Goal: Task Accomplishment & Management: Complete application form

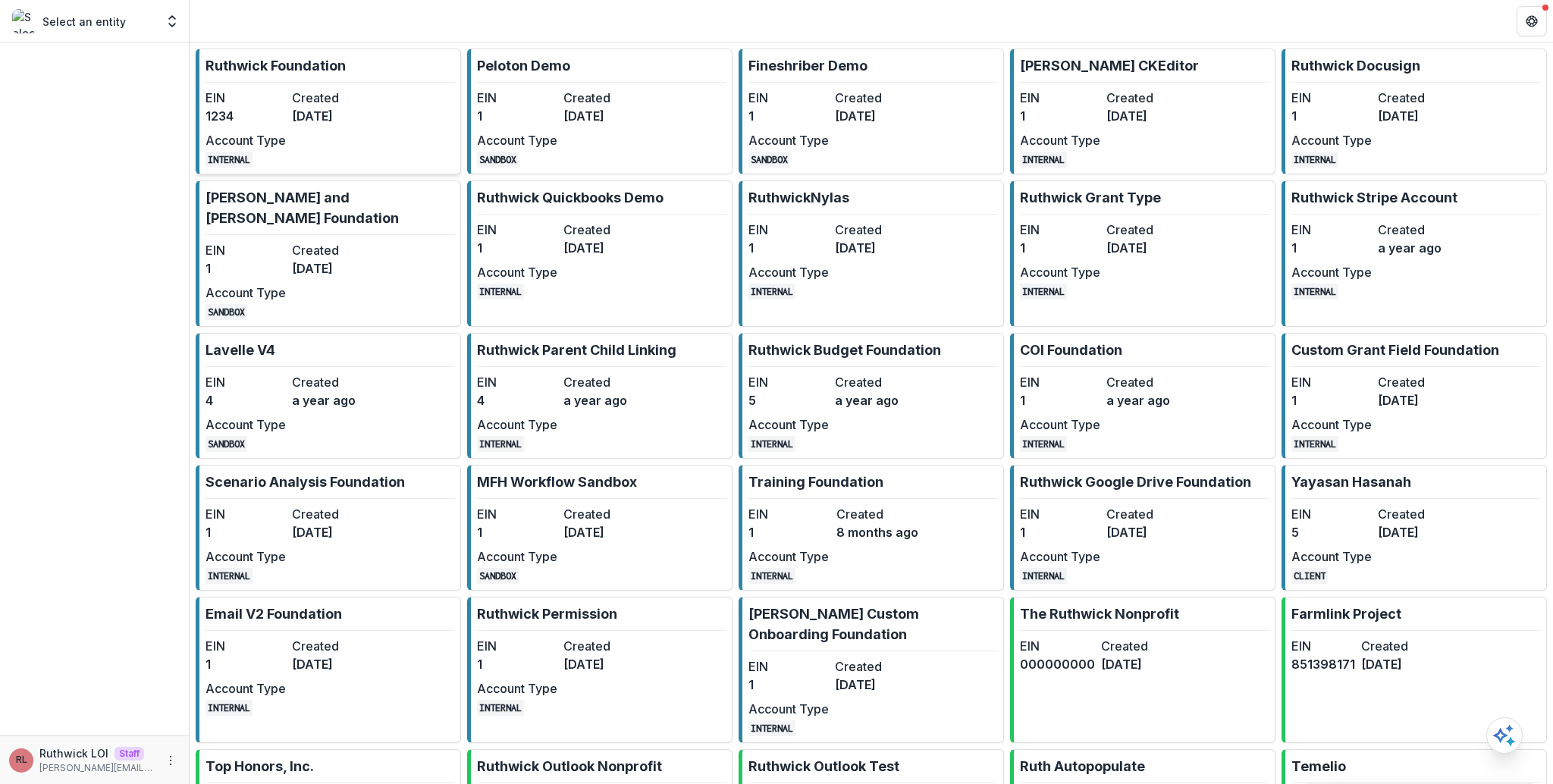
click at [274, 121] on dd "1234" at bounding box center [246, 116] width 80 height 18
click at [1377, 87] on link "Ruthwick Docusign EIN 1 Created 3 years ago Account Type INTERNAL" at bounding box center [1414, 112] width 266 height 125
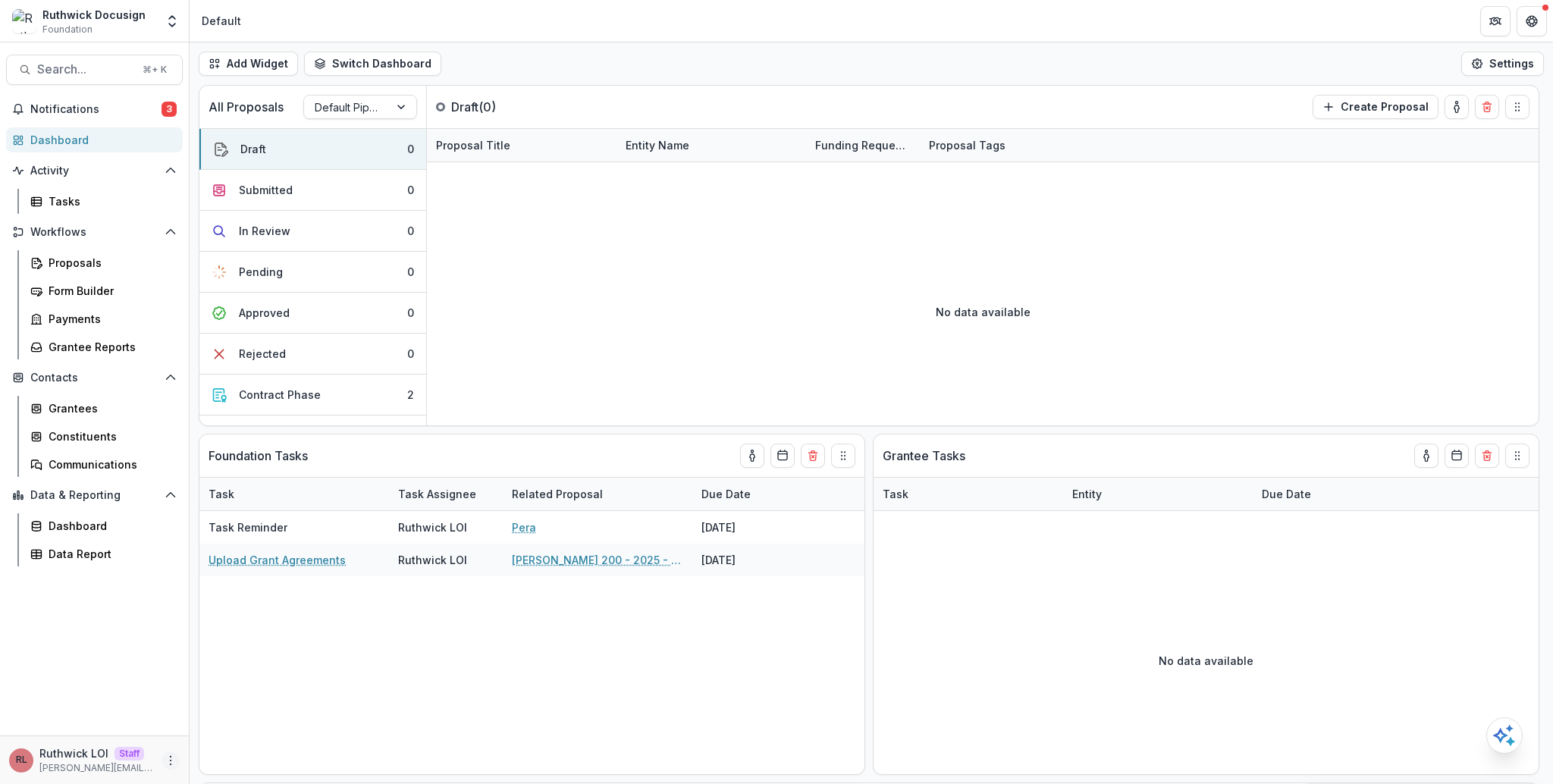
click at [177, 760] on button "More" at bounding box center [170, 760] width 18 height 18
click at [248, 732] on link "User Settings" at bounding box center [271, 728] width 162 height 25
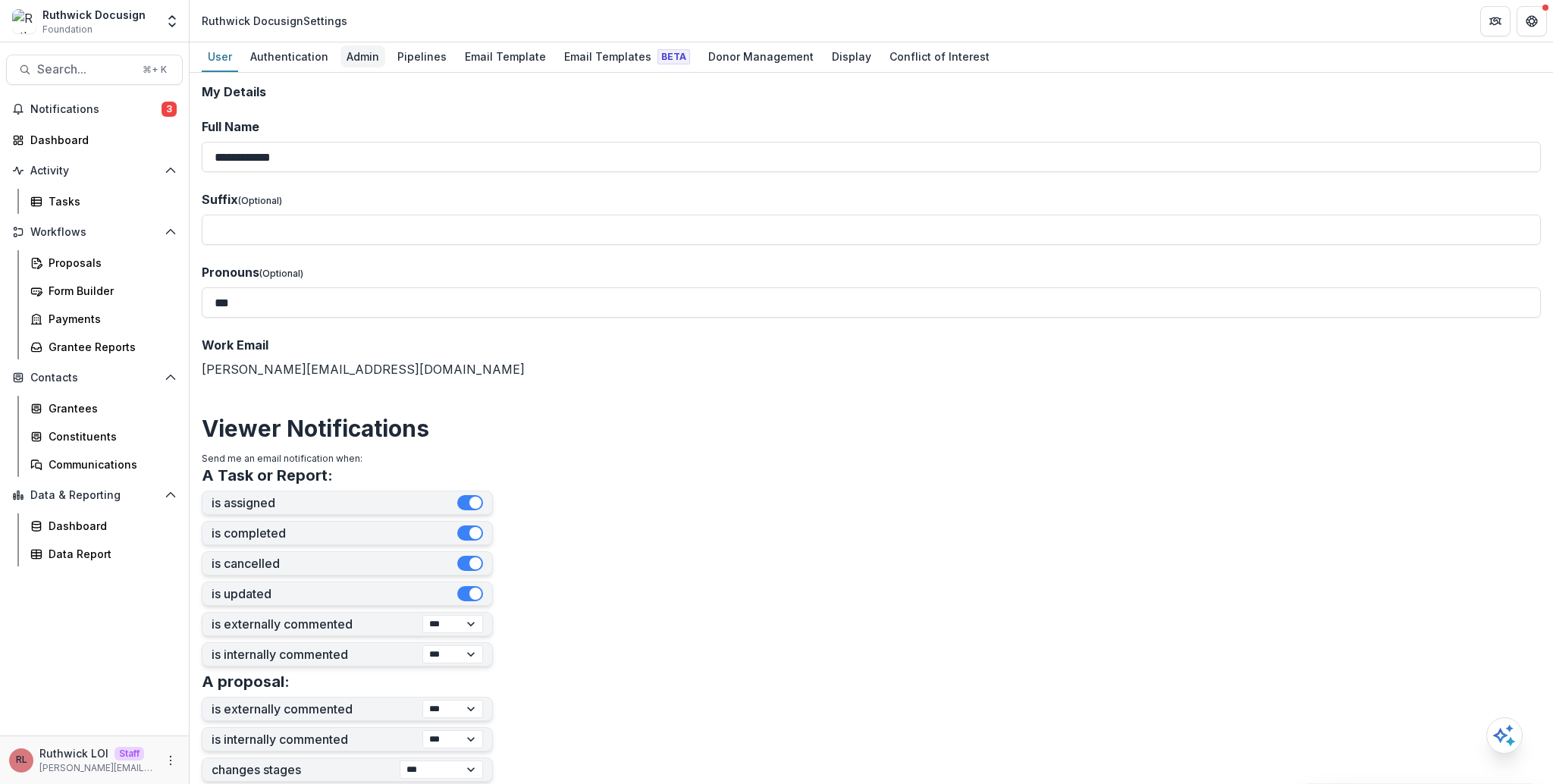
click at [353, 59] on div "Admin" at bounding box center [363, 56] width 44 height 22
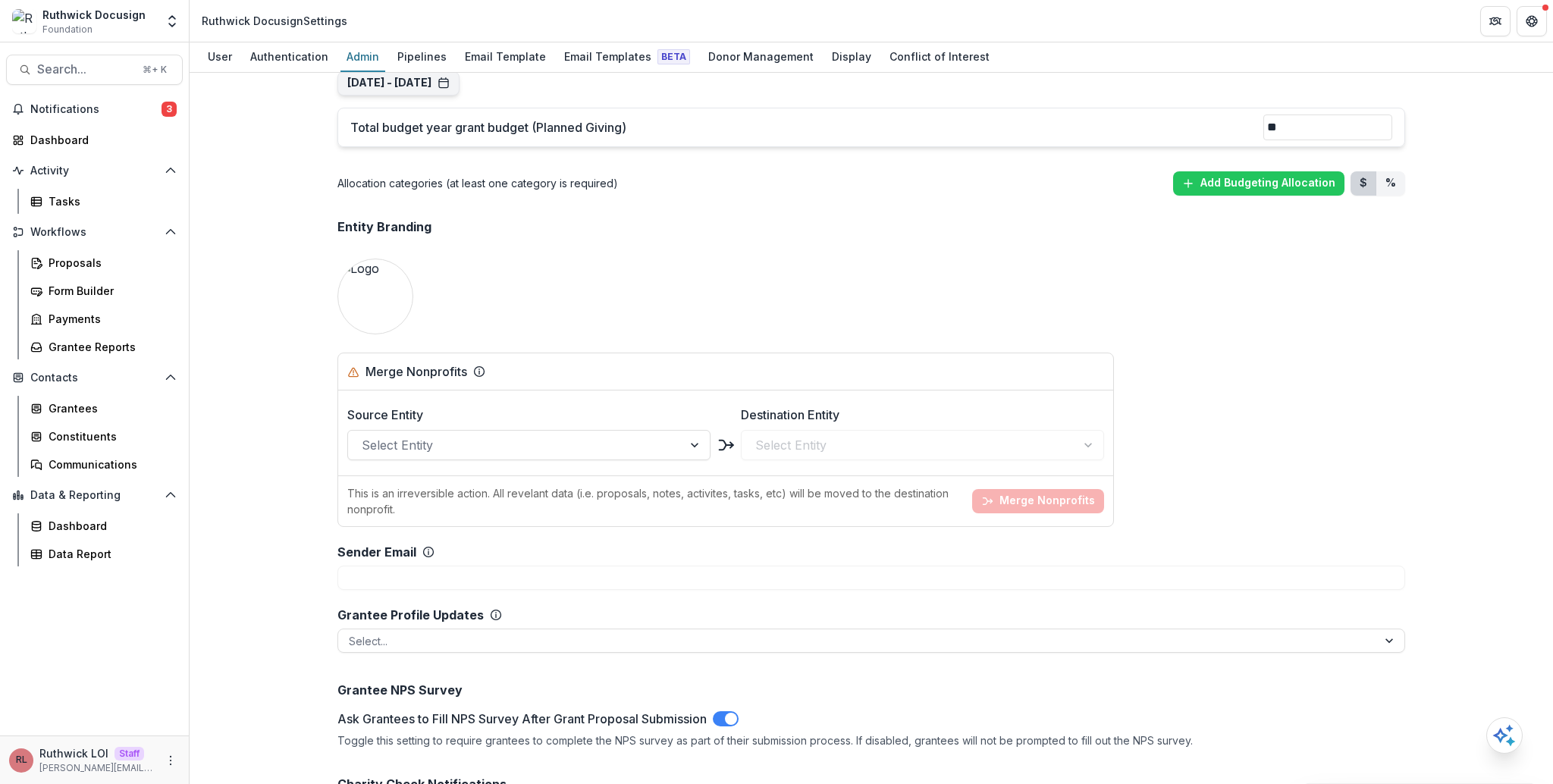
scroll to position [314, 0]
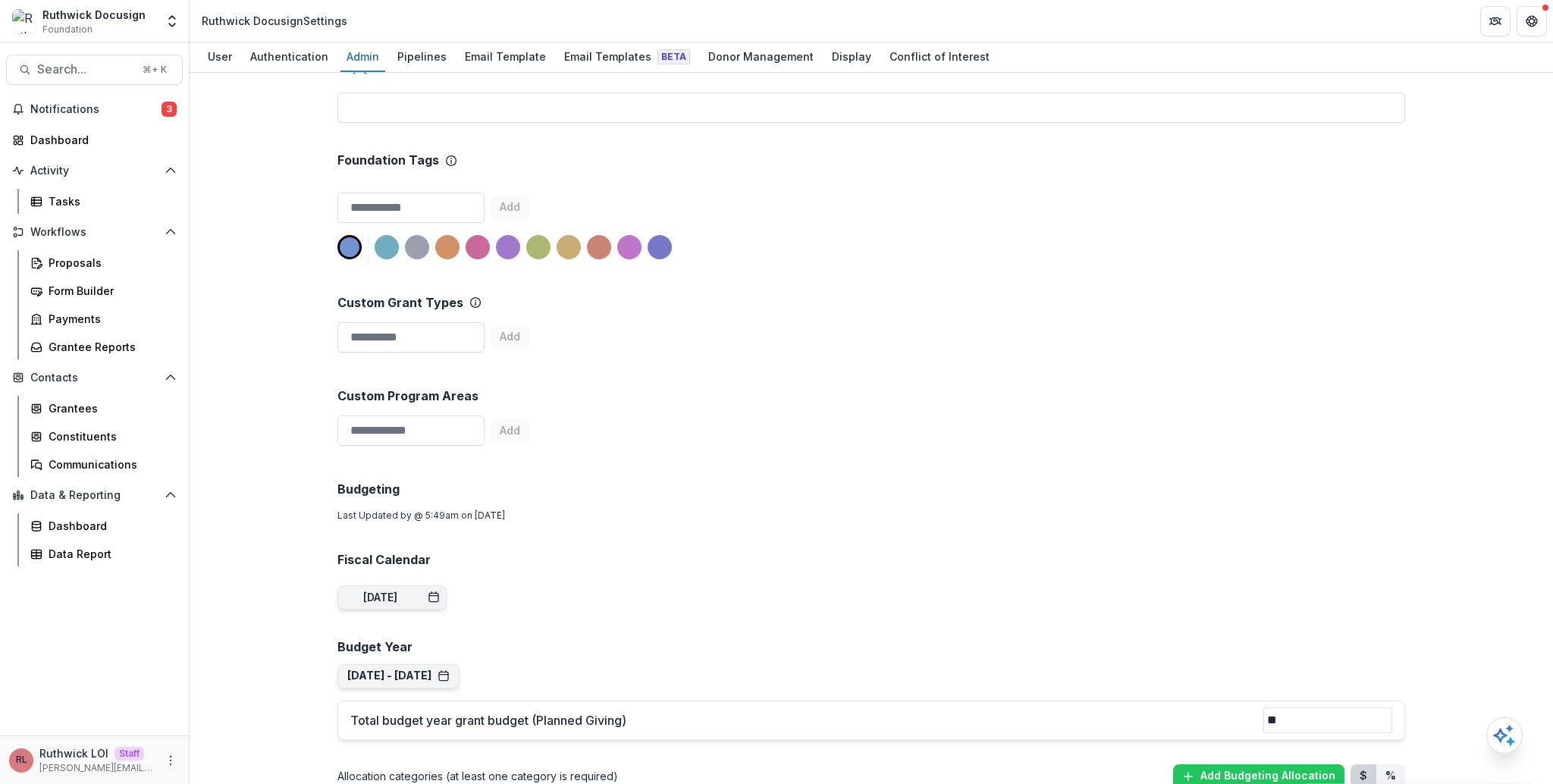
click at [412, 314] on div "Custom Grant Types Add" at bounding box center [871, 312] width 1068 height 93
click at [429, 347] on input at bounding box center [410, 337] width 147 height 30
type input "**"
click at [522, 341] on button "Add" at bounding box center [510, 337] width 38 height 24
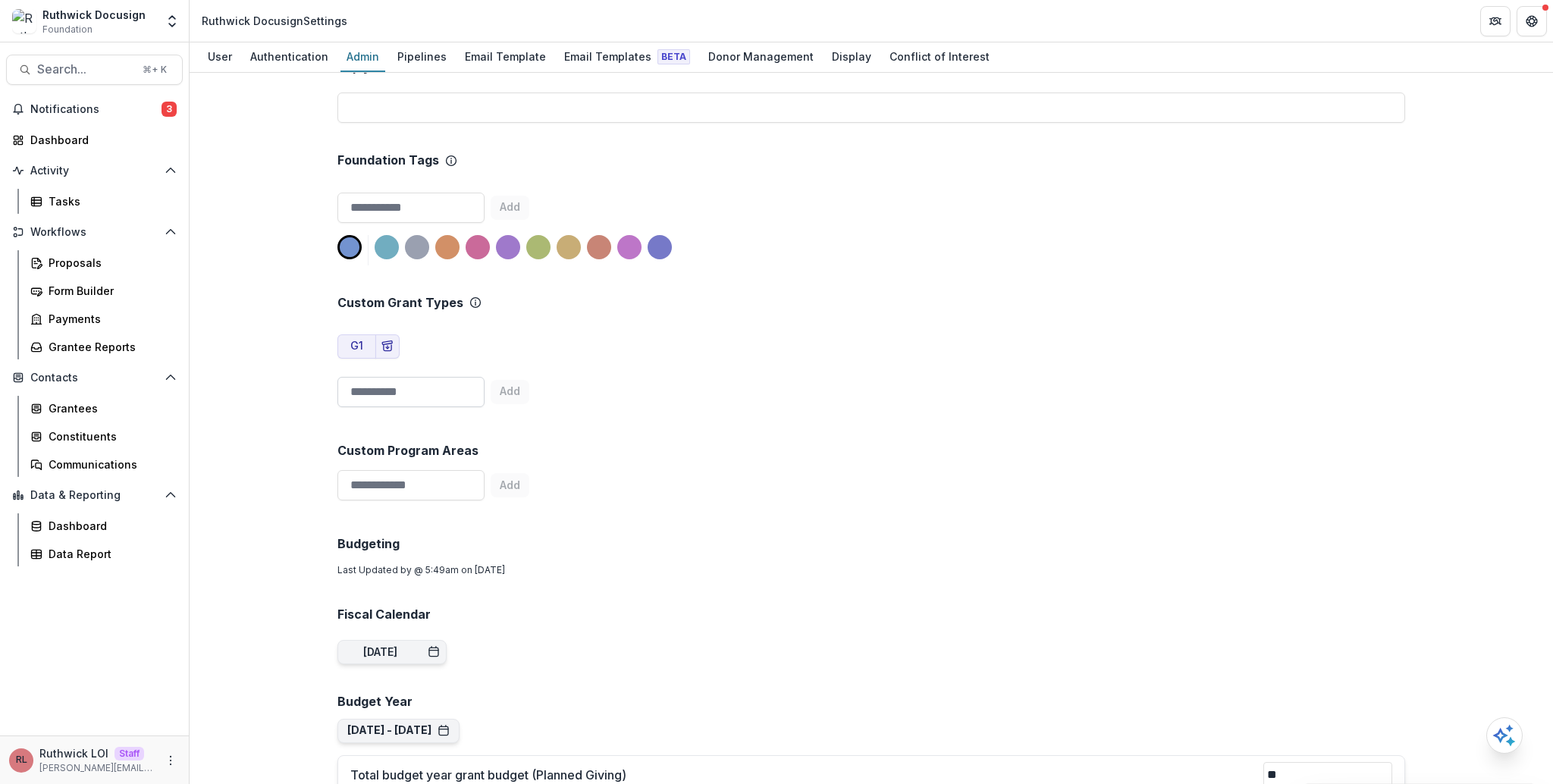
click at [412, 388] on input at bounding box center [410, 392] width 147 height 30
type input "**"
click at [529, 402] on button "Add" at bounding box center [510, 392] width 38 height 24
click at [458, 409] on div "Custom Grant Types G1 G2 ** Add" at bounding box center [871, 340] width 1068 height 148
click at [453, 398] on input at bounding box center [410, 392] width 147 height 30
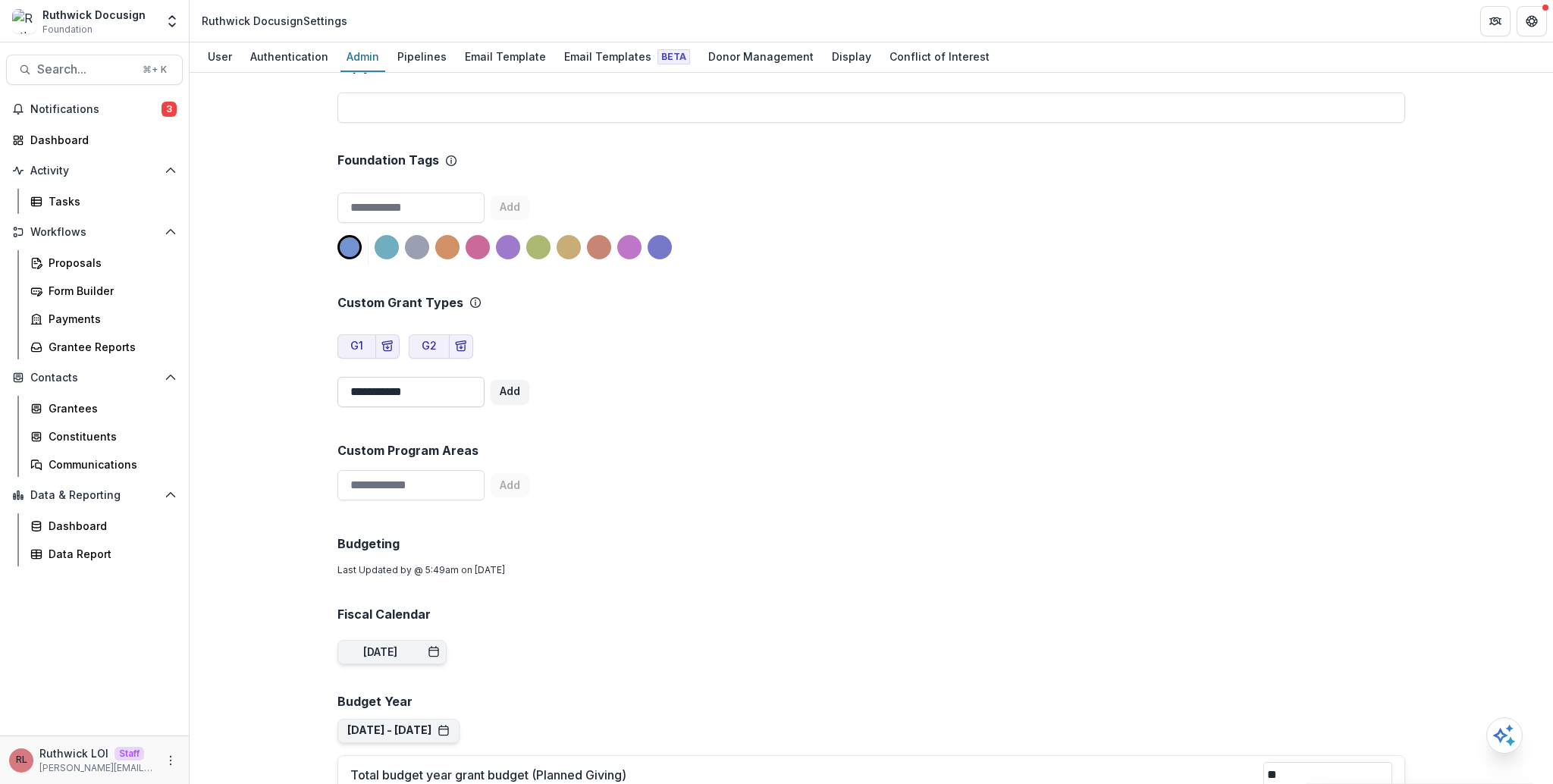
click at [383, 389] on input "**********" at bounding box center [410, 392] width 147 height 30
type input "**********"
click at [517, 390] on button "Add" at bounding box center [510, 392] width 38 height 24
click at [744, 356] on div "Custom Grant Types G1 G2 G3 Archived Add" at bounding box center [871, 340] width 1068 height 148
click at [578, 342] on icon "Archive Grant Type" at bounding box center [584, 347] width 12 height 12
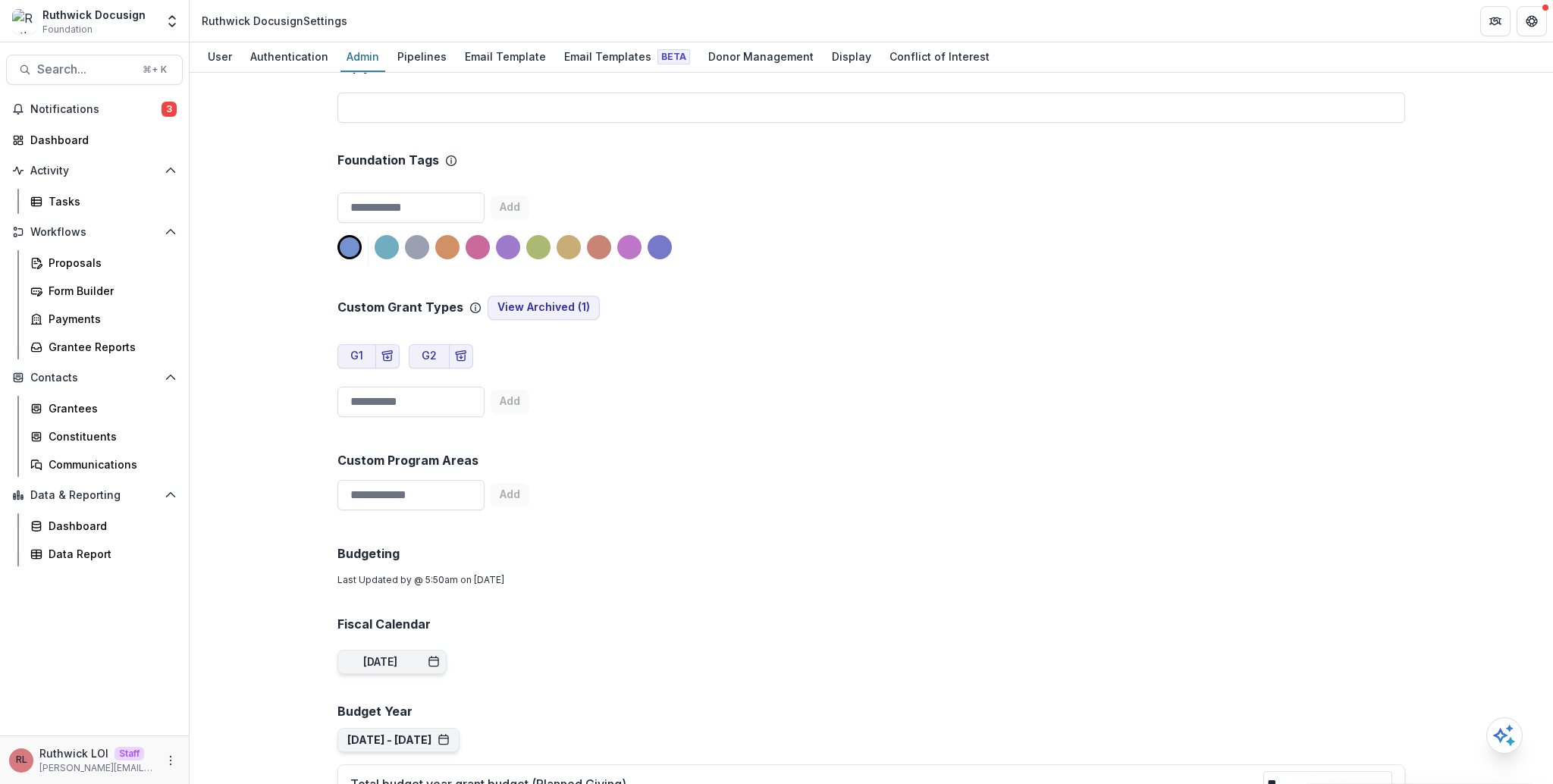
click at [577, 346] on div "Custom Grant Types View Archived ( 1 ) G1 G2 Add" at bounding box center [871, 344] width 1068 height 158
click at [125, 194] on div "Tasks" at bounding box center [110, 201] width 122 height 16
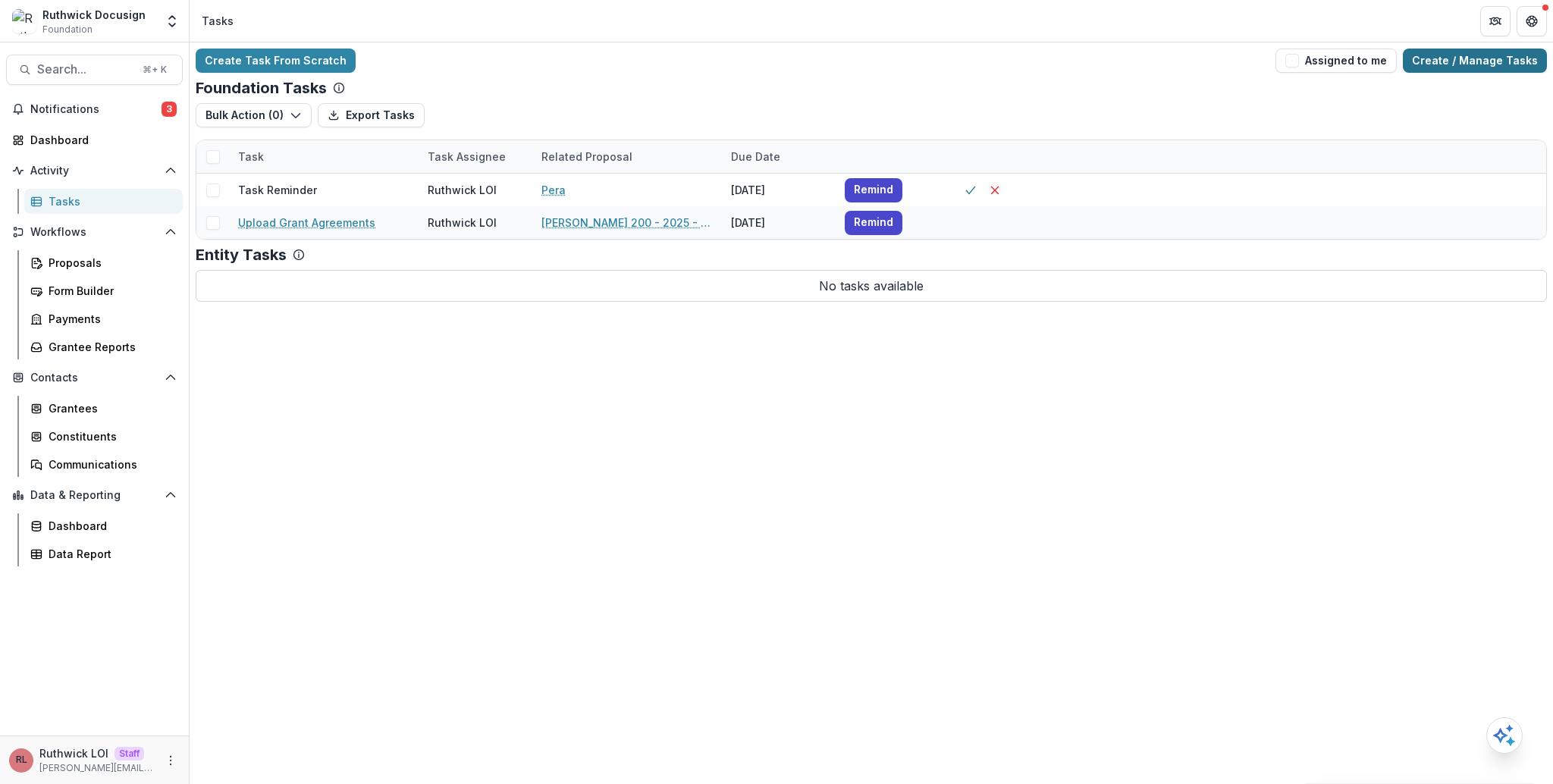
click at [1455, 60] on link "Create / Manage Tasks" at bounding box center [1475, 61] width 144 height 24
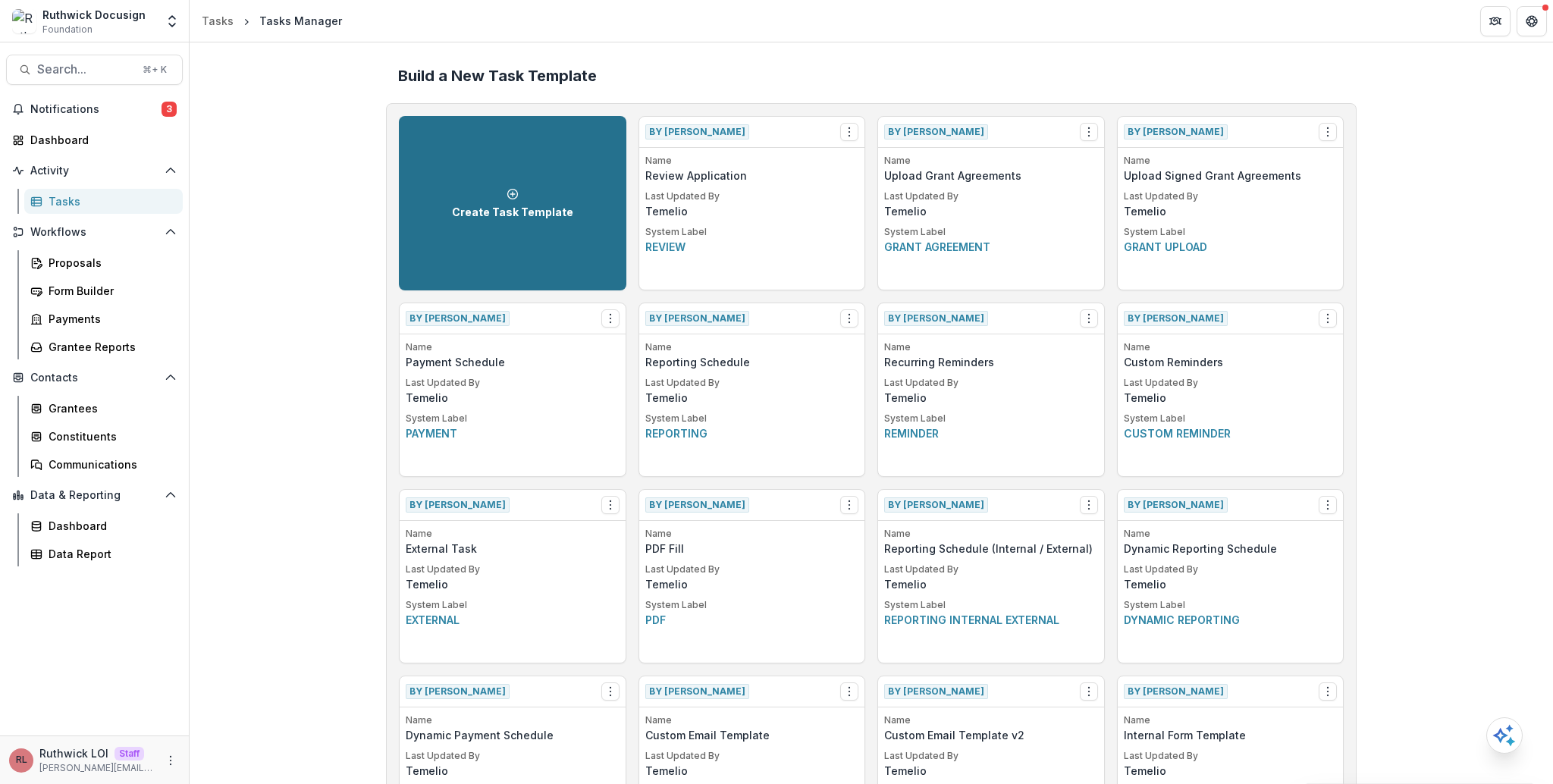
click at [524, 182] on link "Create Task Template" at bounding box center [512, 203] width 227 height 174
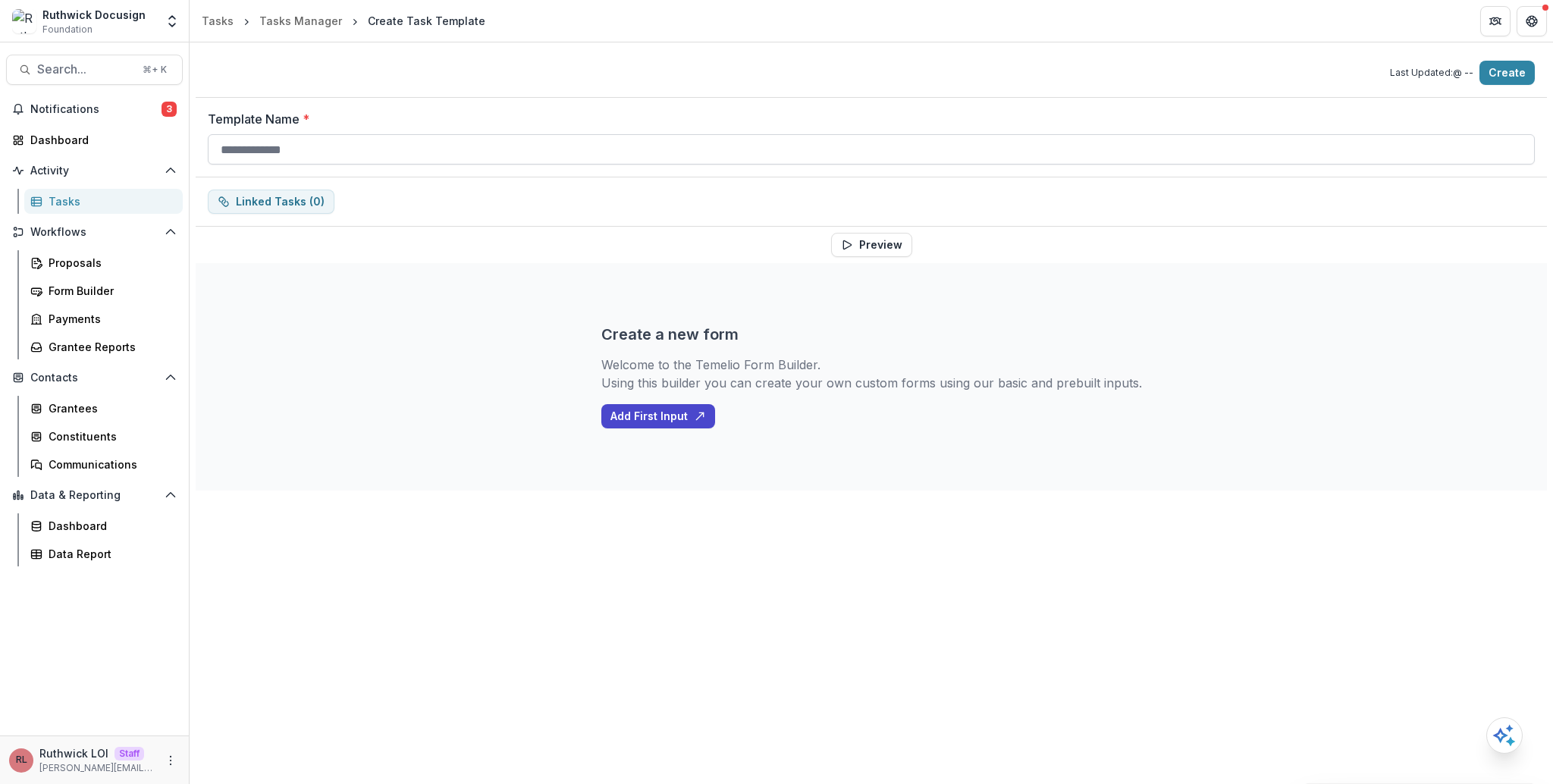
click at [515, 161] on input "Template Name *" at bounding box center [871, 149] width 1327 height 30
type input "**********"
click at [648, 395] on div "Create a new form Welcome to the Temelio Form Builder. Using this builder you c…" at bounding box center [871, 376] width 541 height 227
click at [670, 404] on button "Add First Input" at bounding box center [658, 416] width 114 height 24
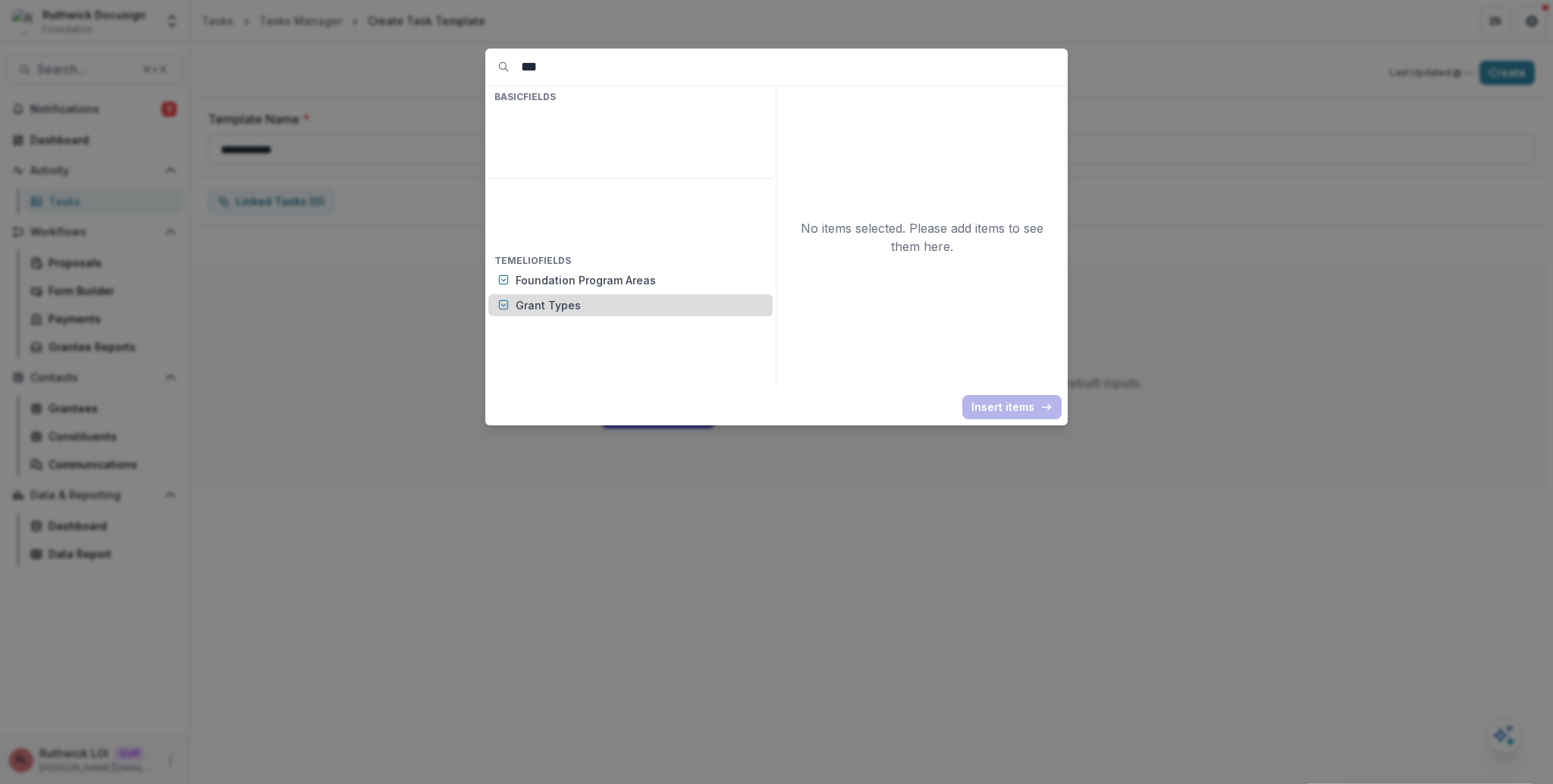
type input "***"
click at [623, 294] on div "Grant Types" at bounding box center [630, 305] width 284 height 22
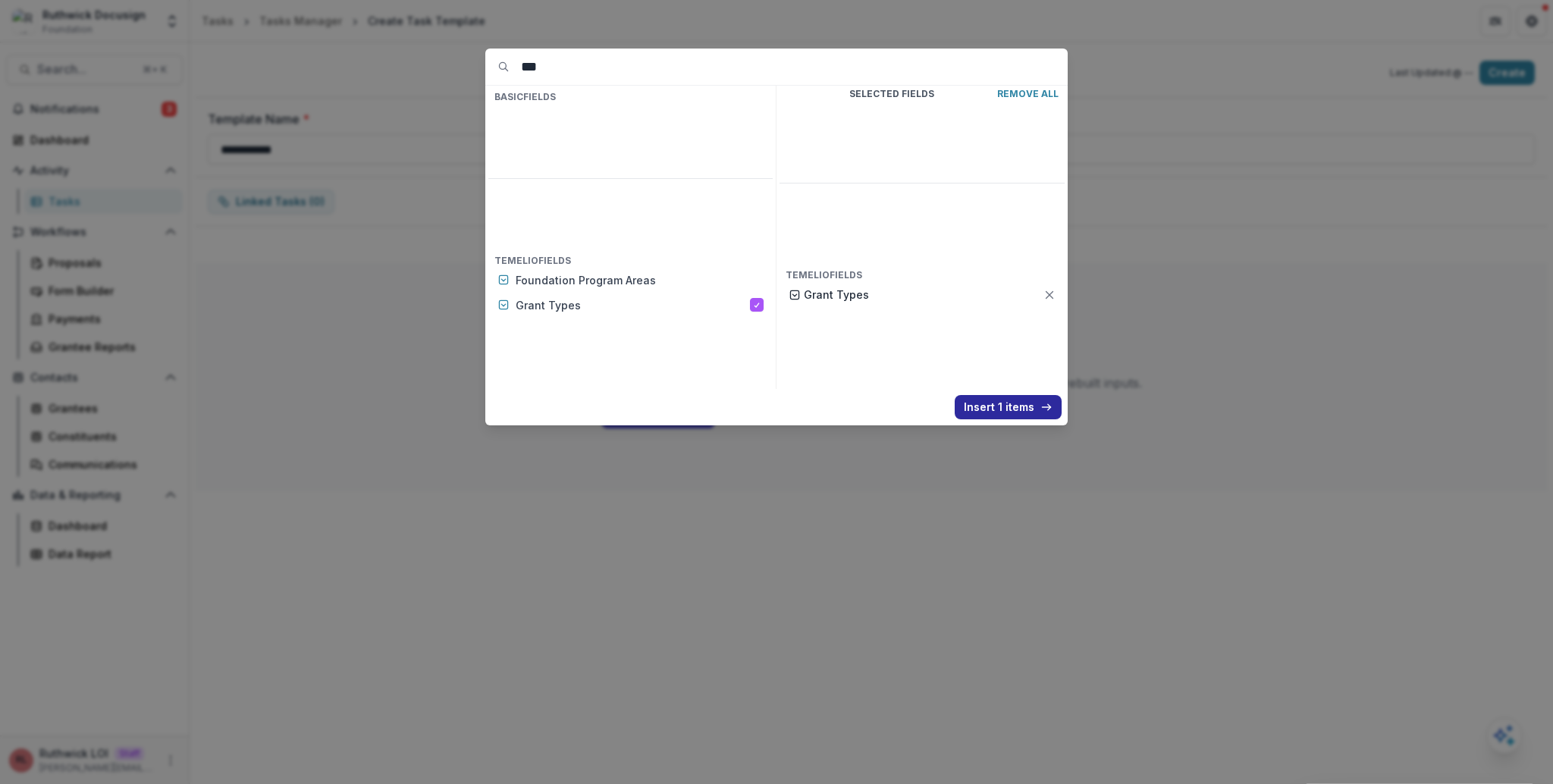
click at [1009, 415] on button "Insert 1 items" at bounding box center [1008, 407] width 107 height 24
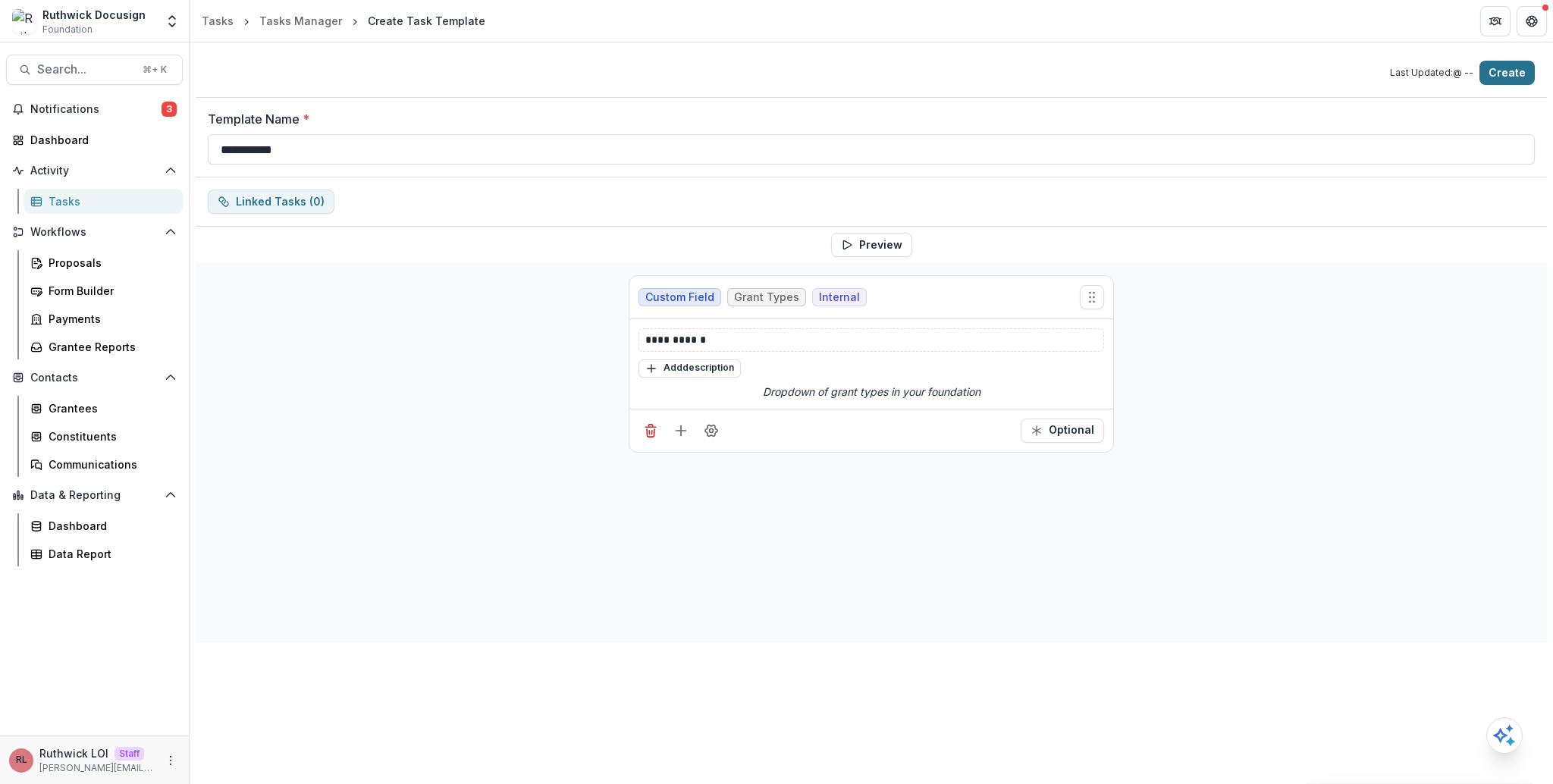
click at [1529, 76] on button "Create" at bounding box center [1508, 73] width 56 height 24
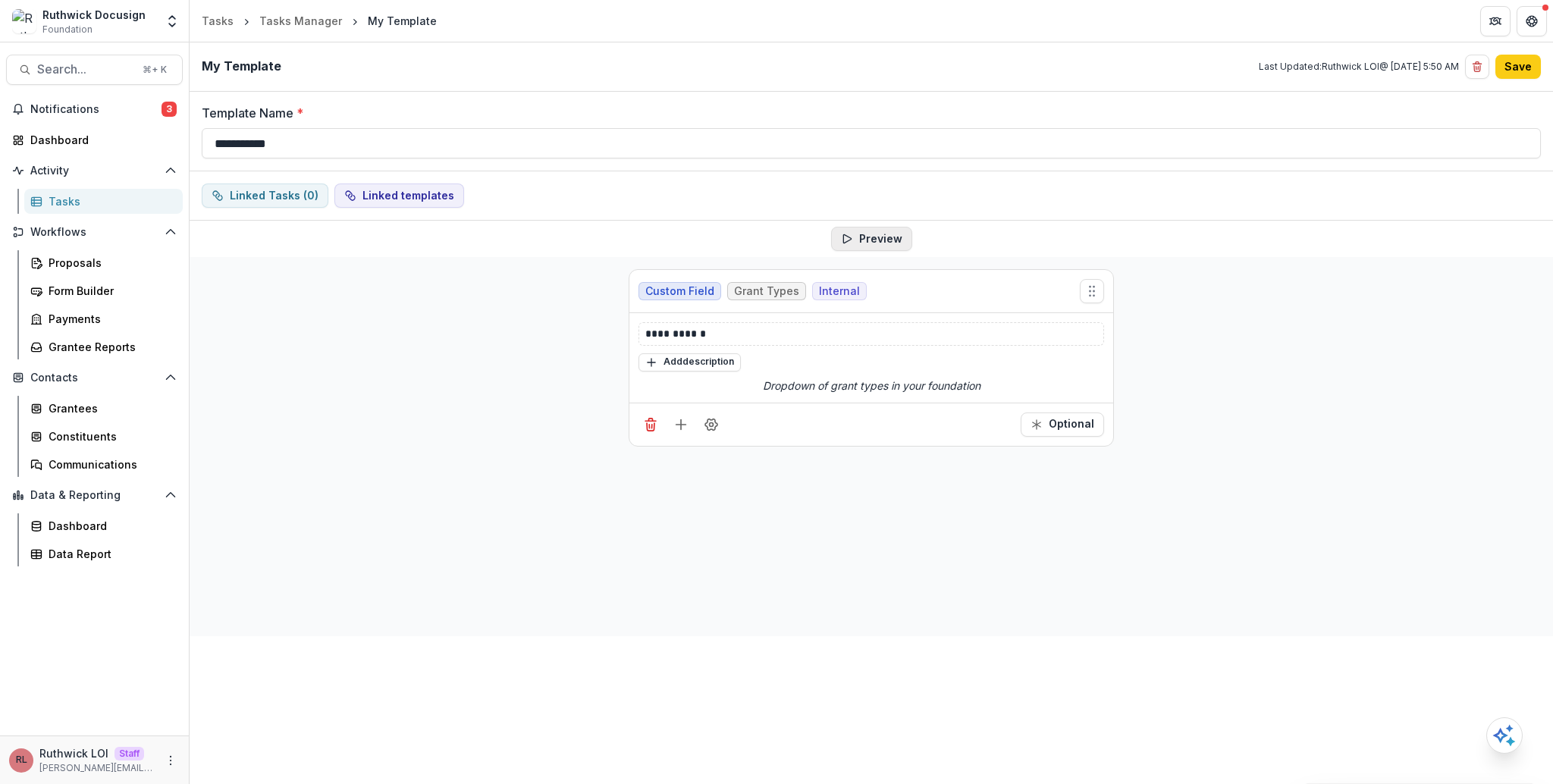
click at [853, 247] on button "Preview" at bounding box center [871, 239] width 81 height 24
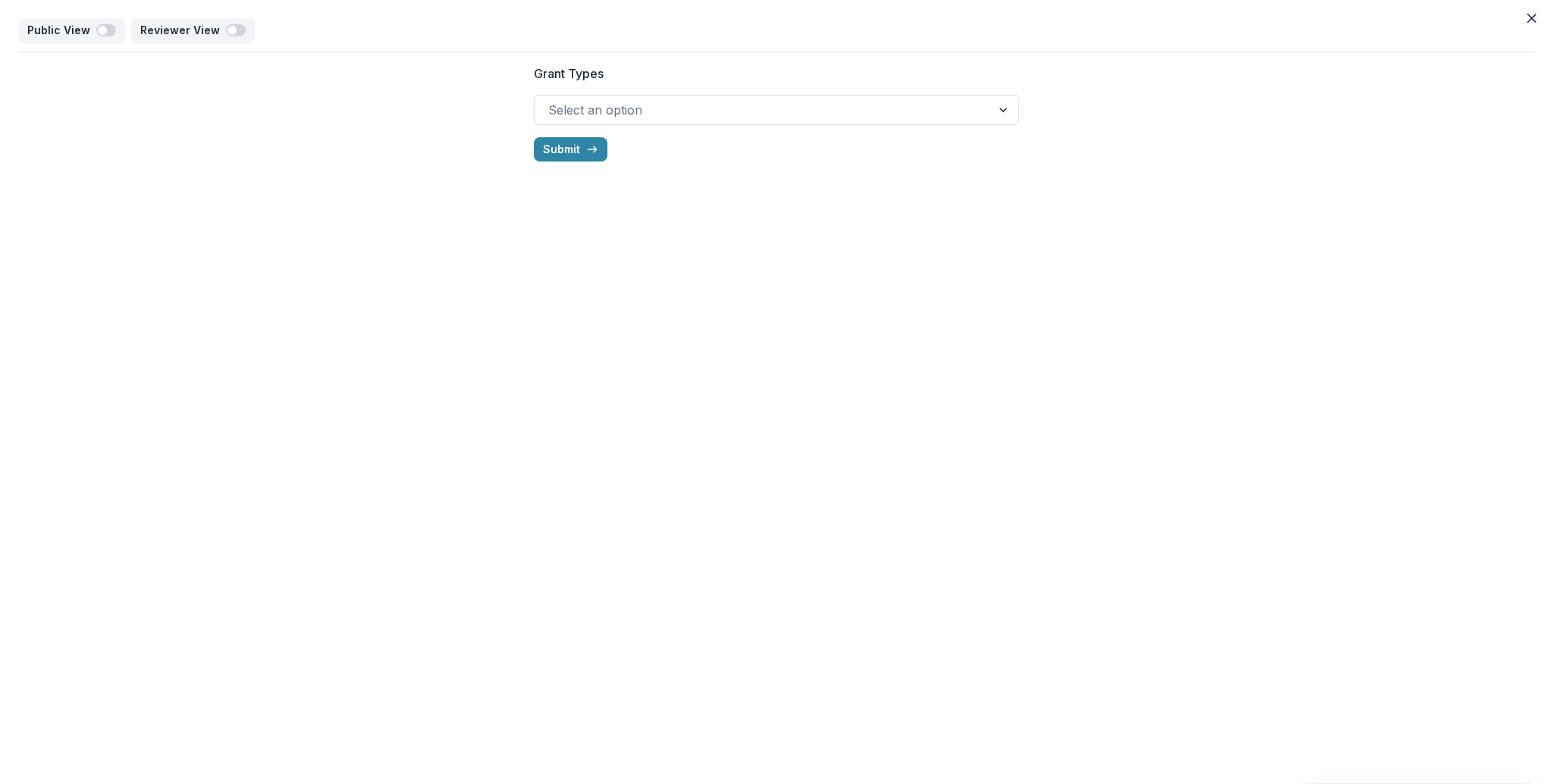
click at [717, 112] on div at bounding box center [763, 110] width 430 height 21
click at [1204, 108] on div "Grant Types Select an option Submit" at bounding box center [776, 112] width 1517 height 121
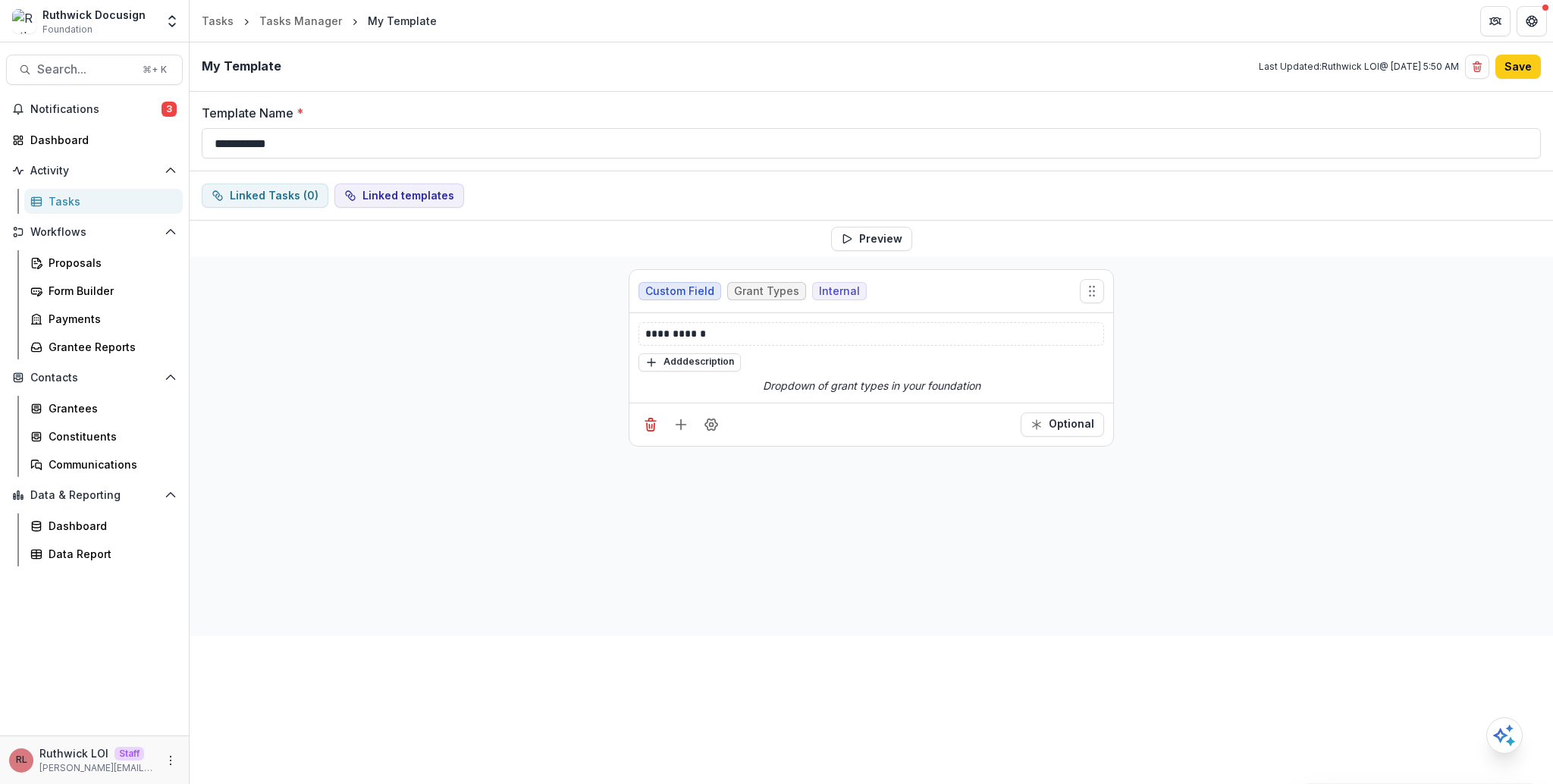
click at [416, 321] on div "**********" at bounding box center [871, 446] width 1364 height 379
click at [132, 204] on div "Tasks" at bounding box center [110, 201] width 122 height 16
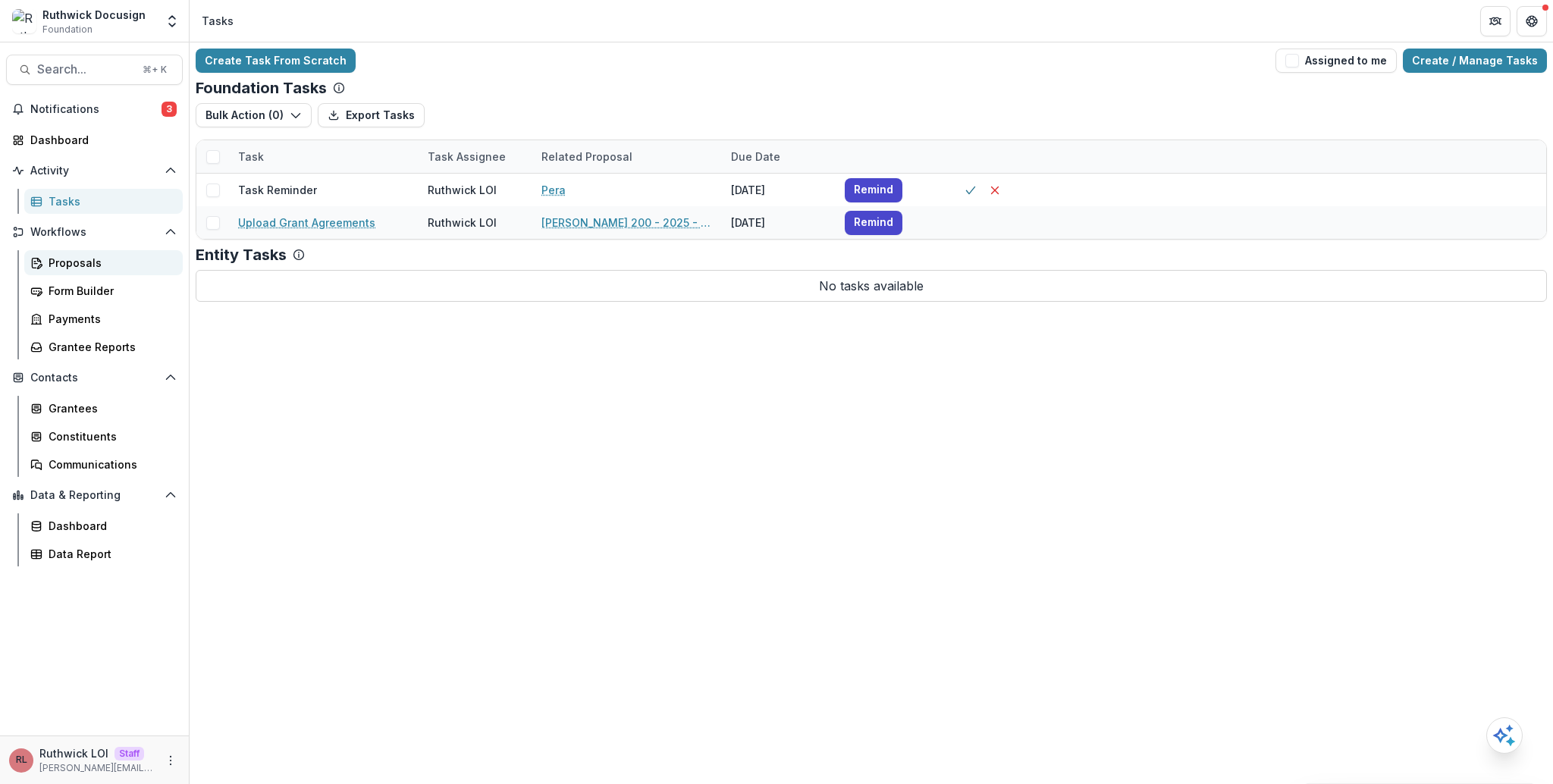
click at [119, 261] on div "Proposals" at bounding box center [110, 262] width 122 height 16
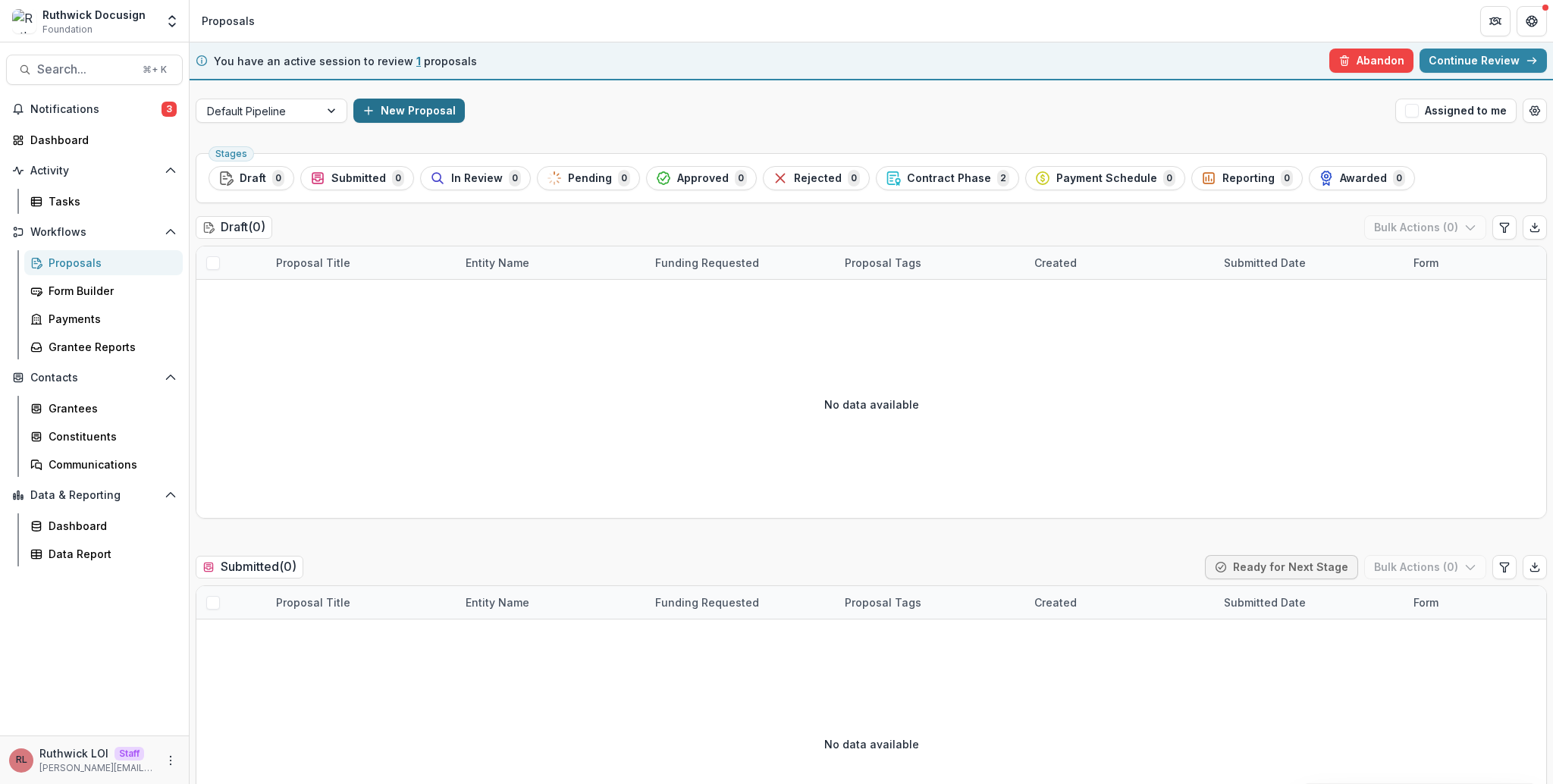
click at [374, 118] on button "New Proposal" at bounding box center [410, 111] width 112 height 24
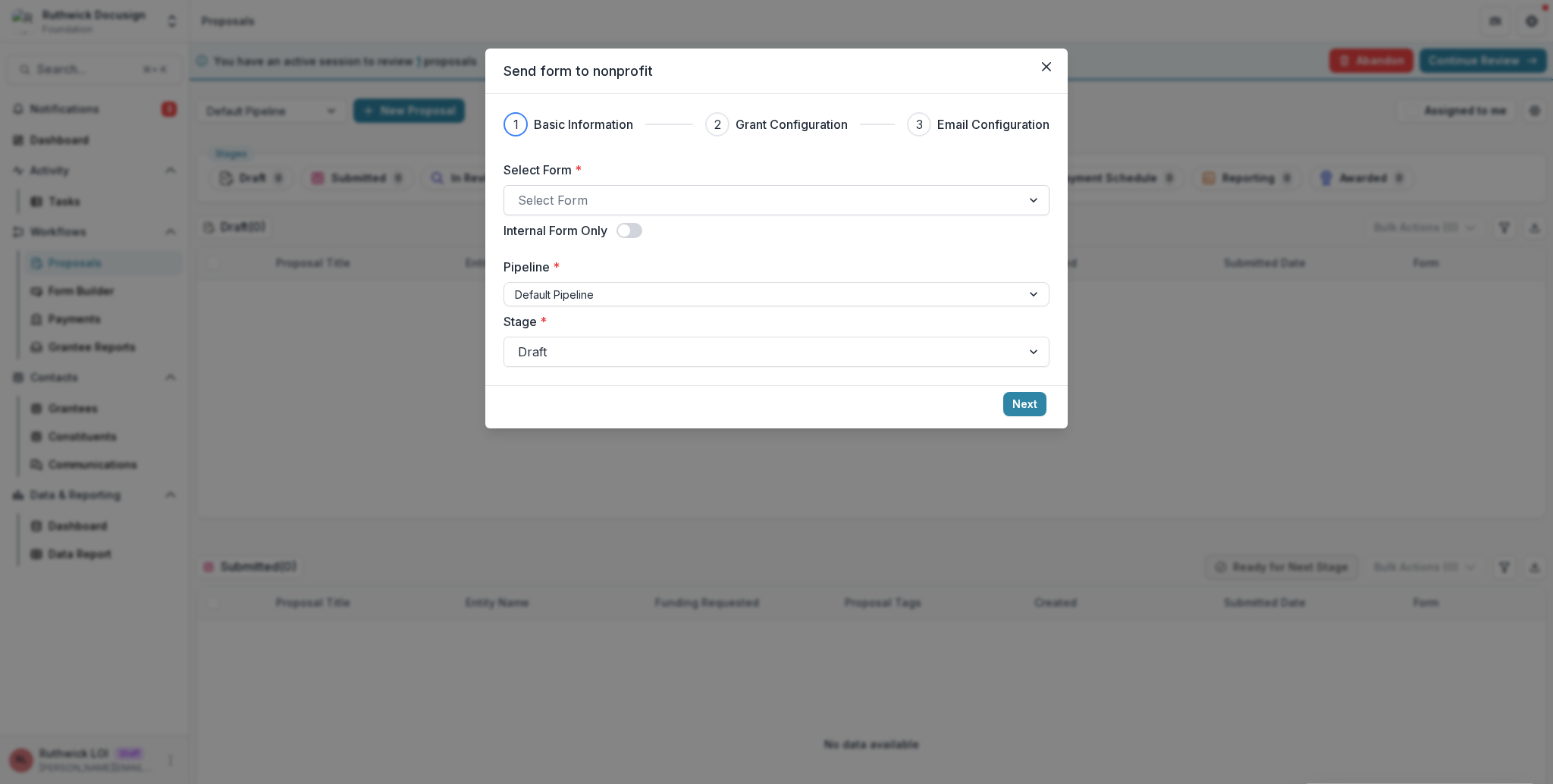
click at [651, 195] on div at bounding box center [763, 200] width 490 height 21
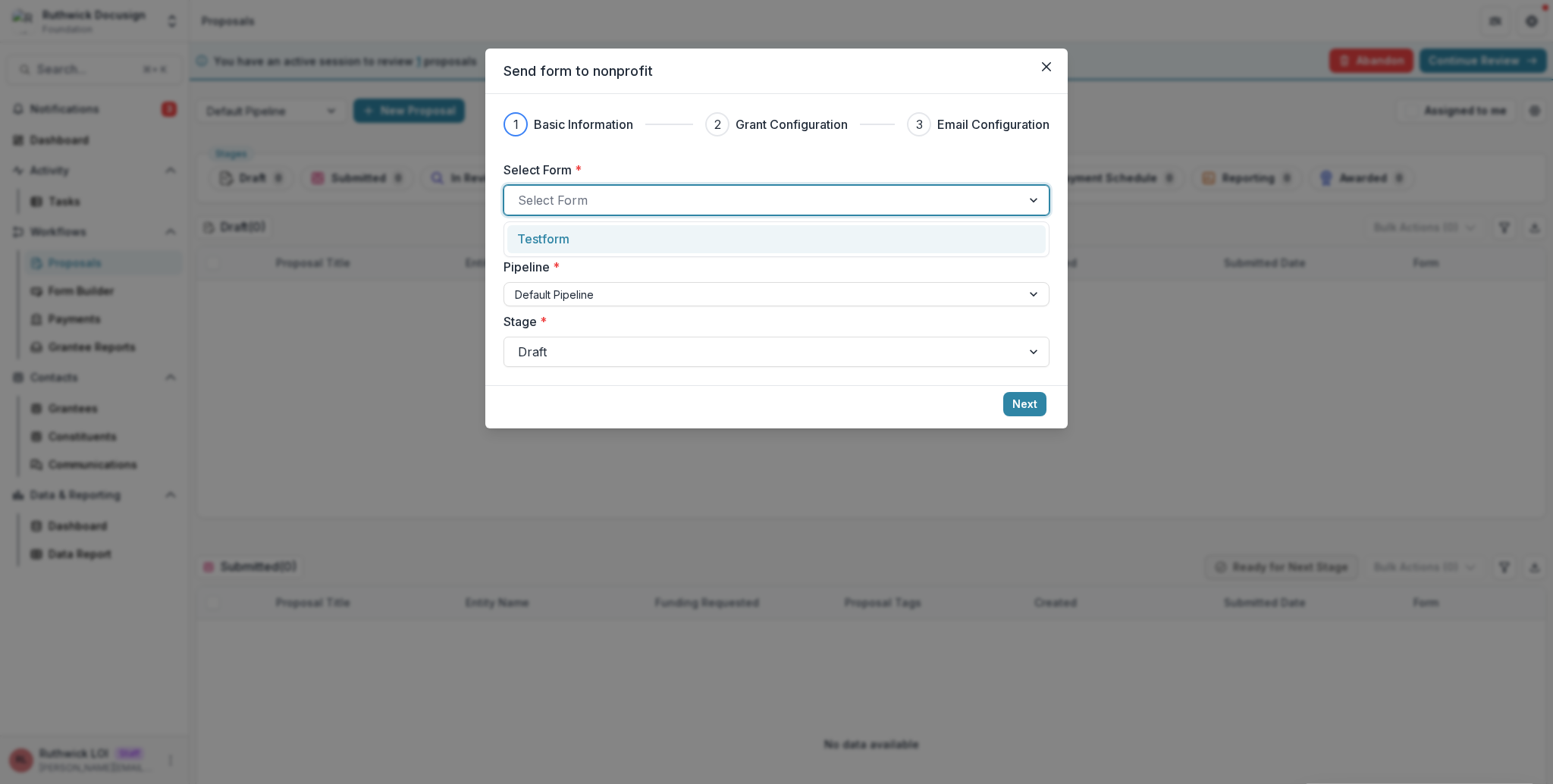
click at [653, 224] on div "Testform" at bounding box center [776, 239] width 546 height 36
click at [657, 233] on div "Testform" at bounding box center [776, 239] width 519 height 18
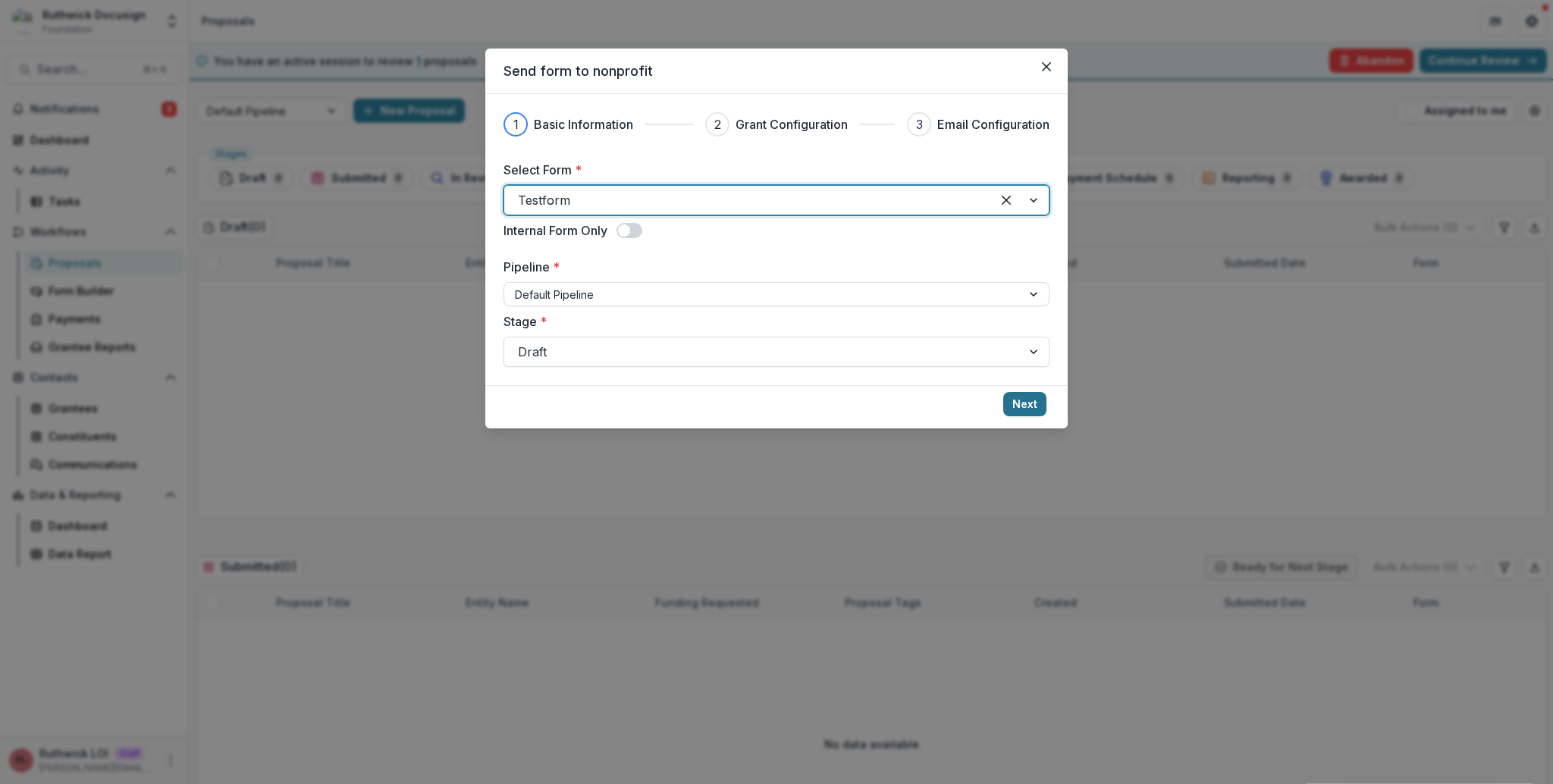
click at [1021, 398] on button "Next" at bounding box center [1025, 404] width 44 height 24
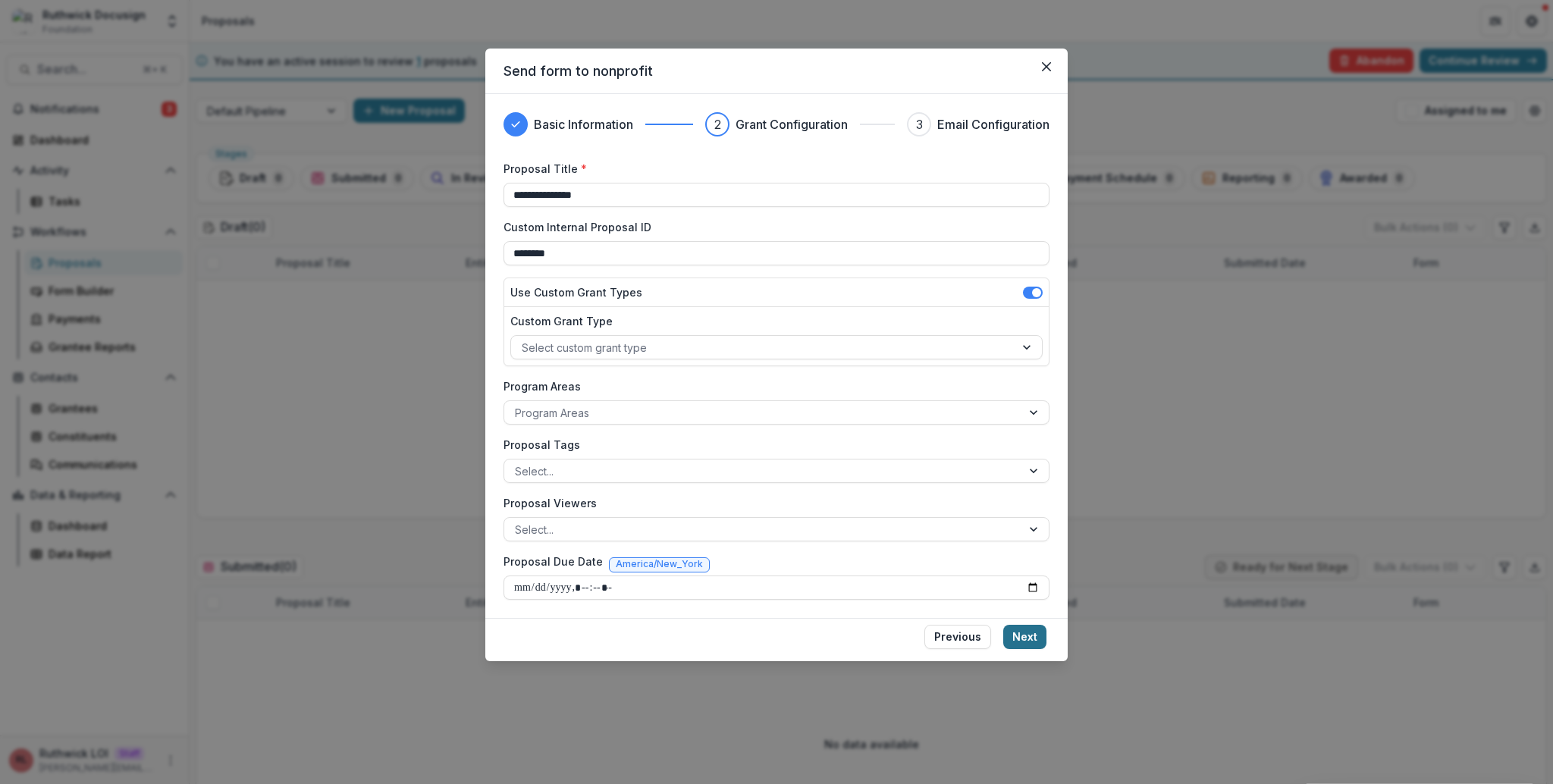
click at [1038, 641] on button "Next" at bounding box center [1025, 637] width 44 height 24
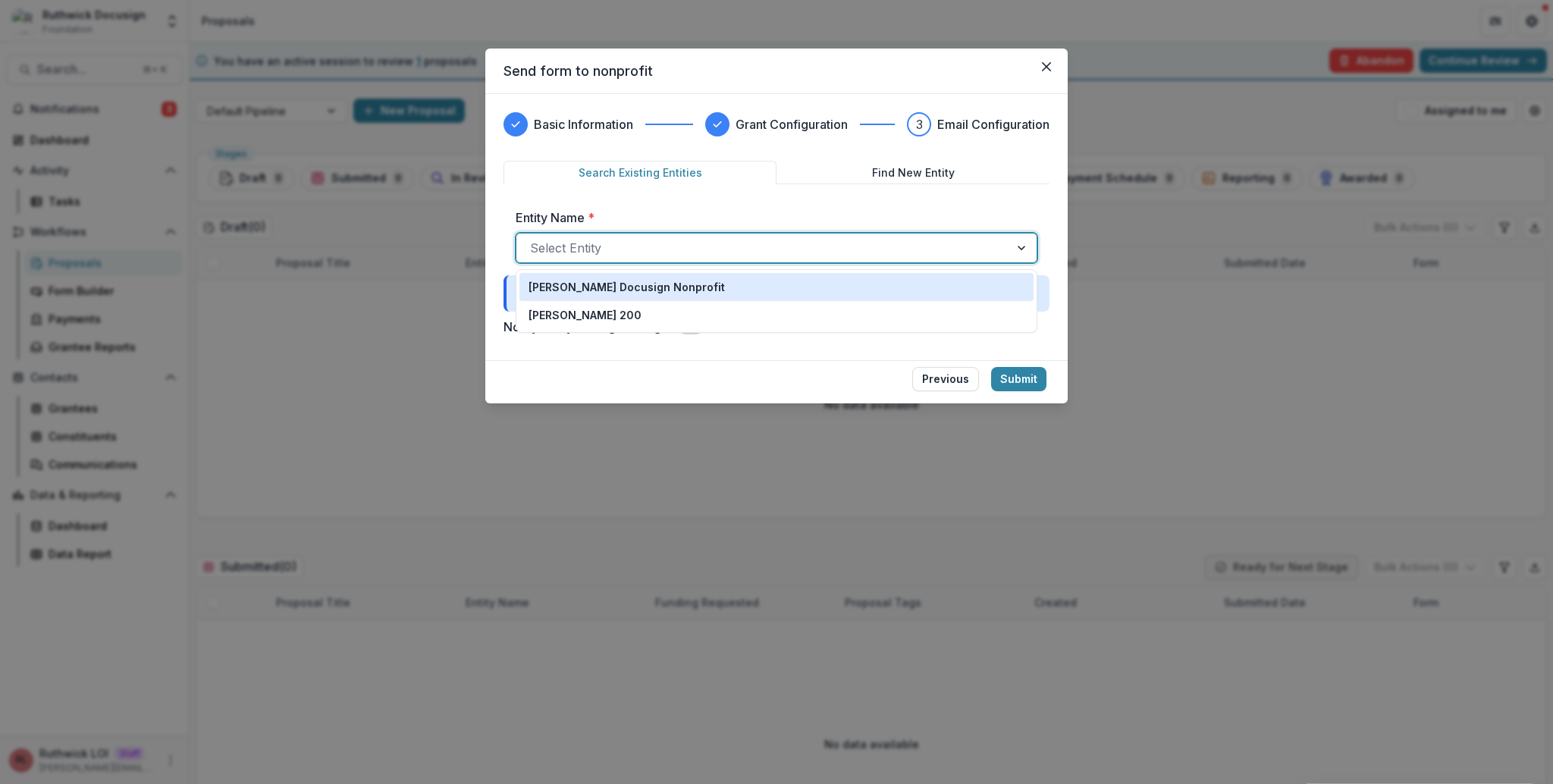
click at [651, 233] on div "Select Entity" at bounding box center [776, 247] width 522 height 30
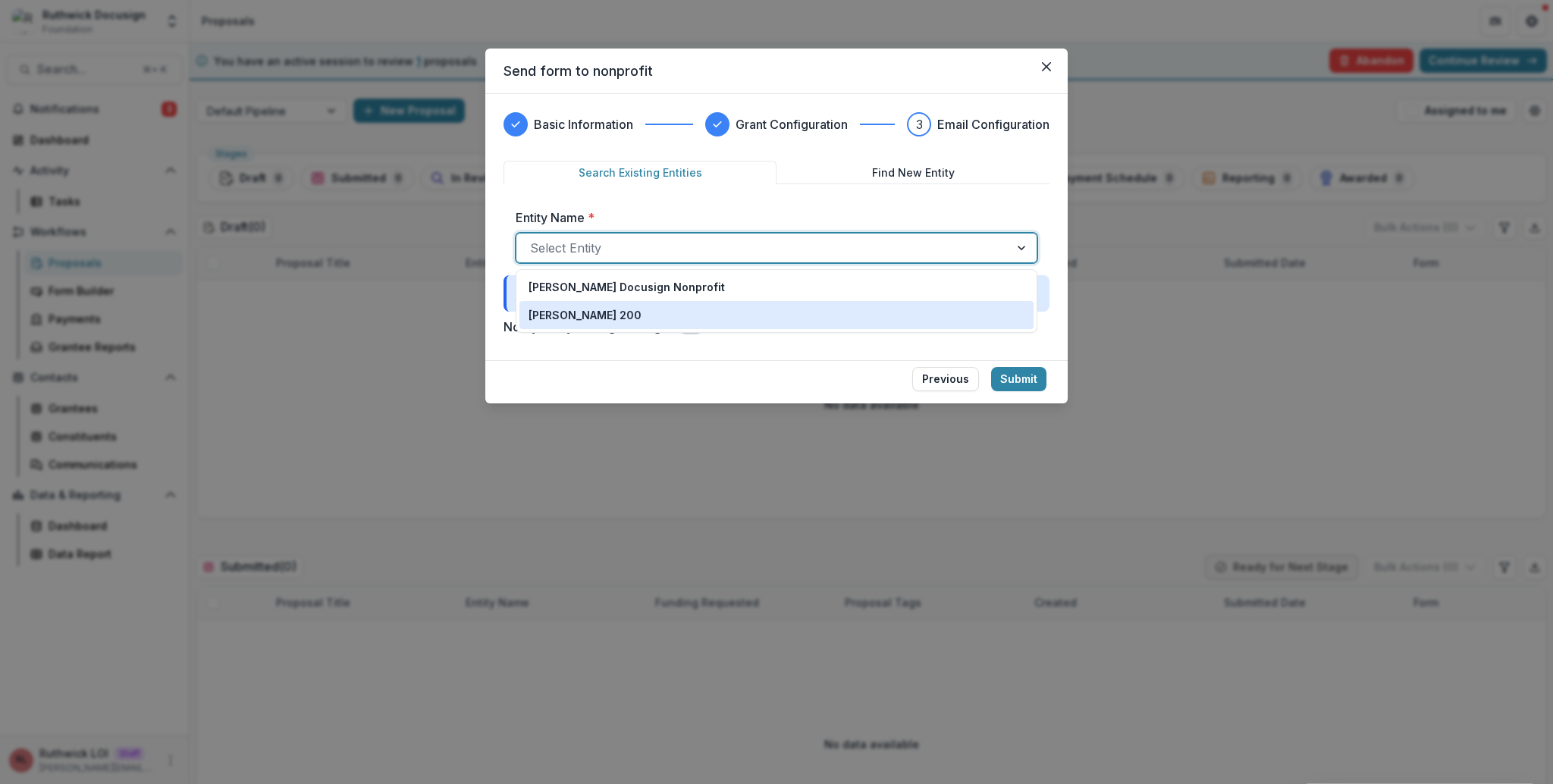
click at [665, 307] on div "Ruth 200" at bounding box center [776, 314] width 496 height 16
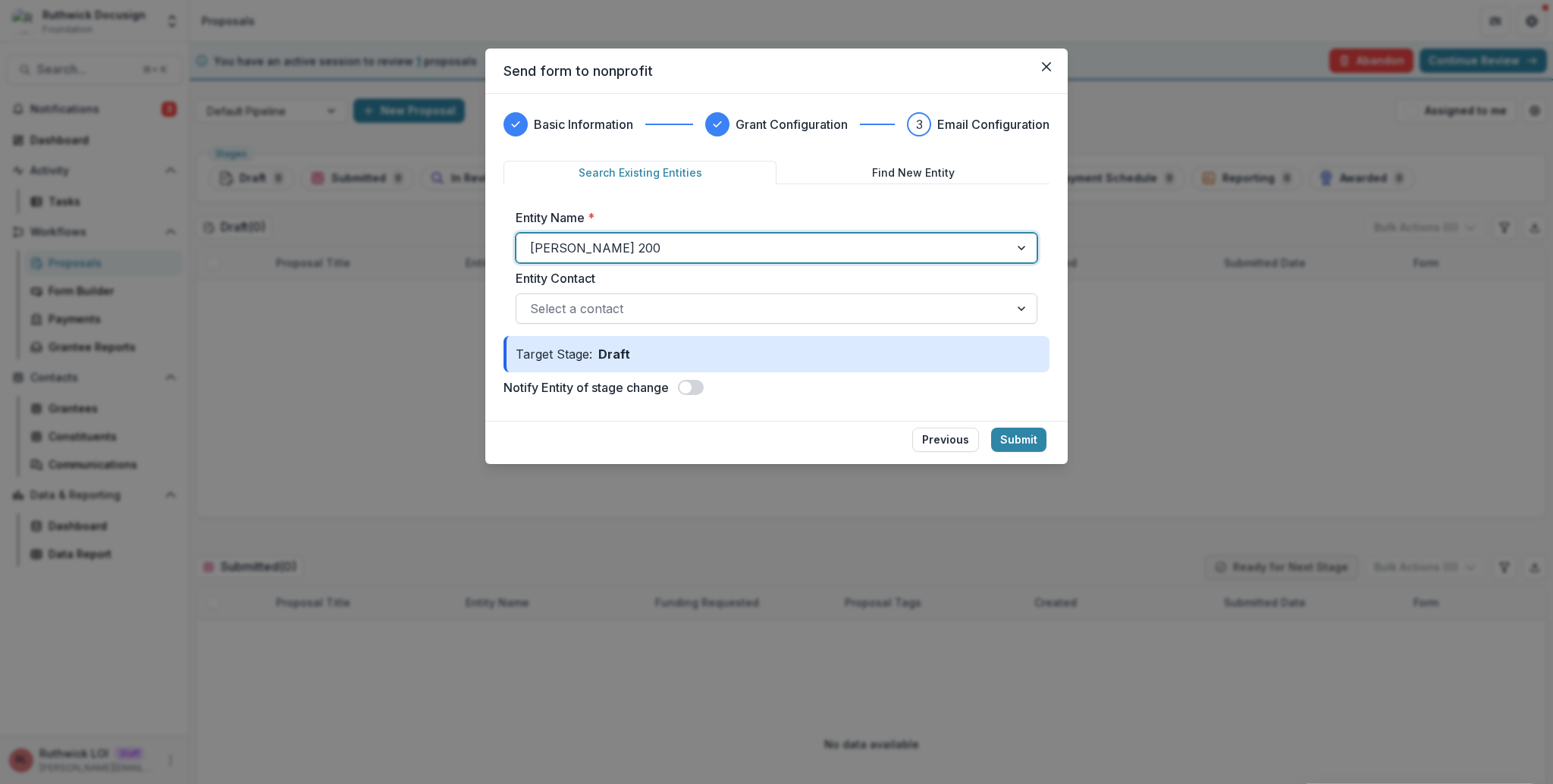
click at [686, 316] on div at bounding box center [763, 308] width 465 height 21
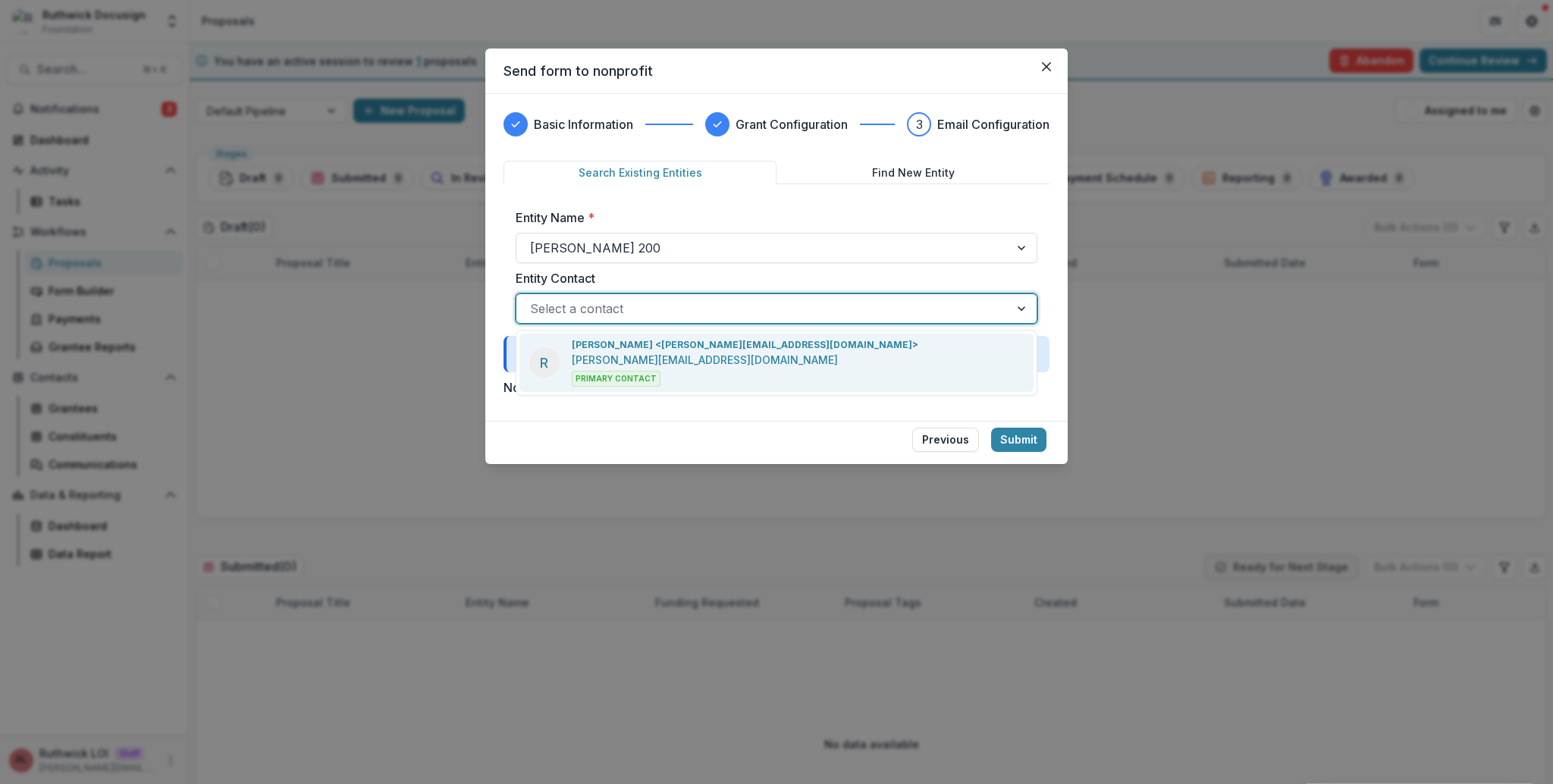
click at [686, 316] on div at bounding box center [763, 308] width 465 height 21
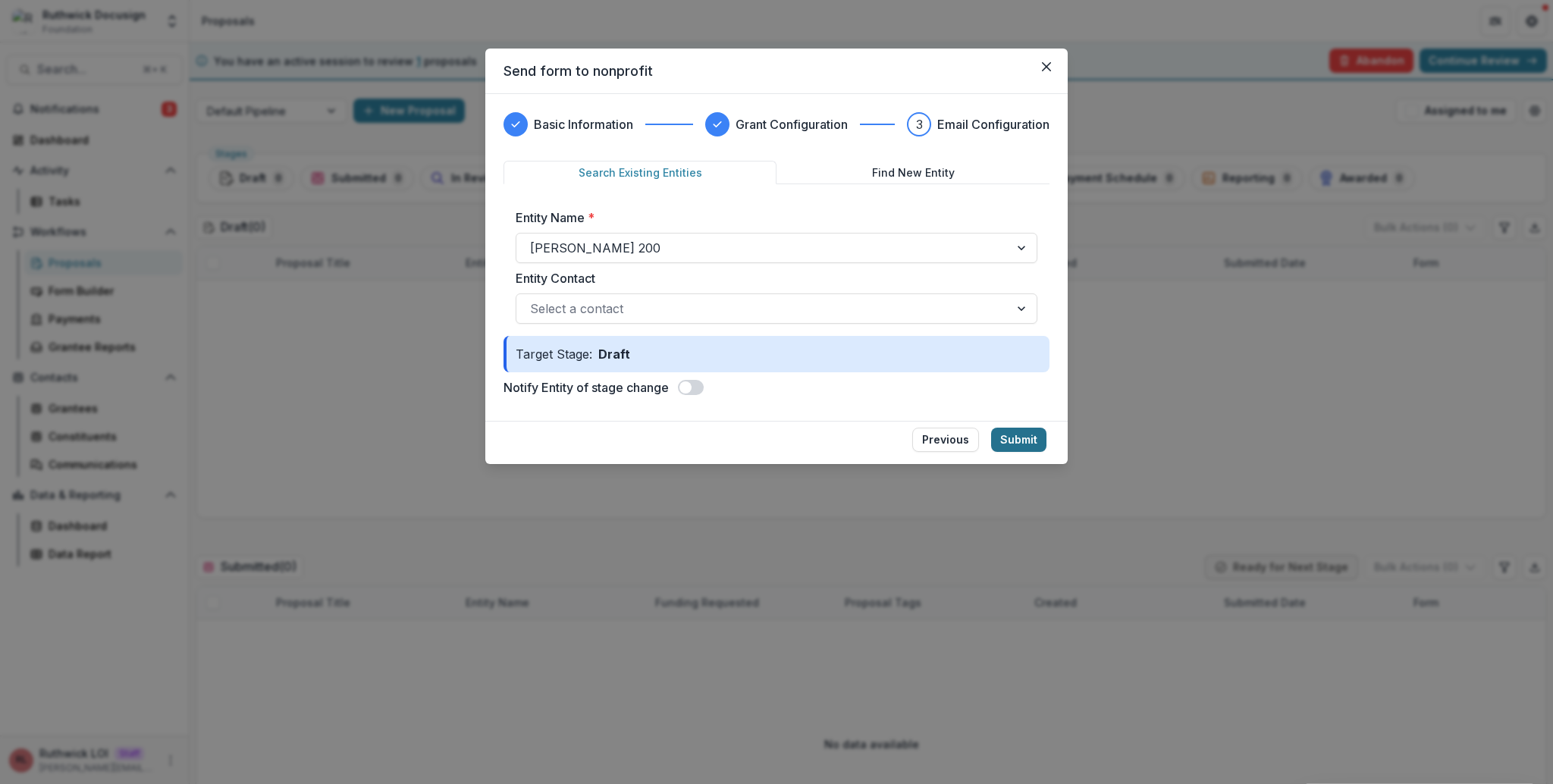
click at [1027, 445] on button "Submit" at bounding box center [1019, 440] width 56 height 24
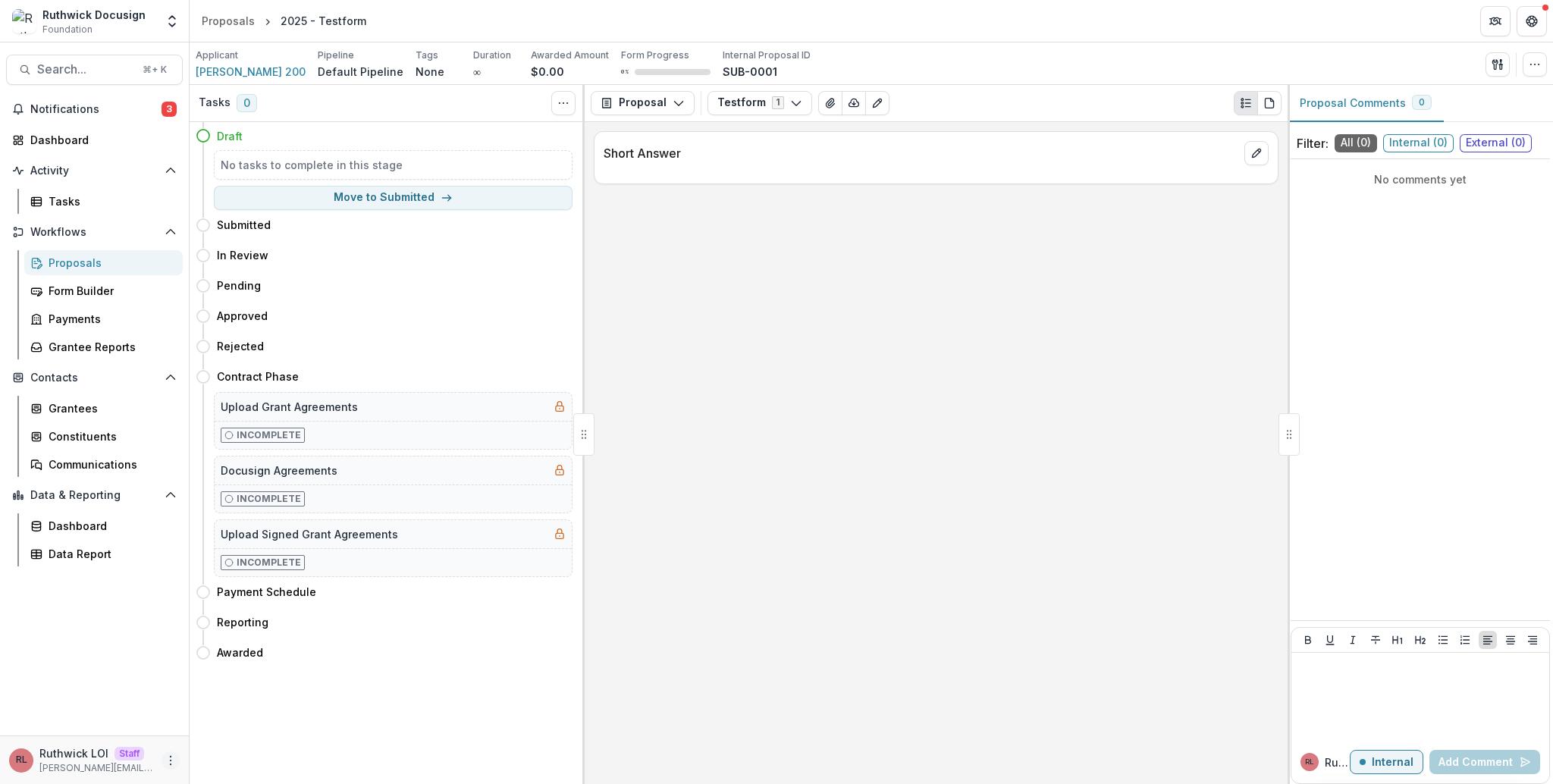
click at [170, 757] on icon "More" at bounding box center [171, 760] width 12 height 12
click at [249, 727] on link "User Settings" at bounding box center [271, 728] width 162 height 25
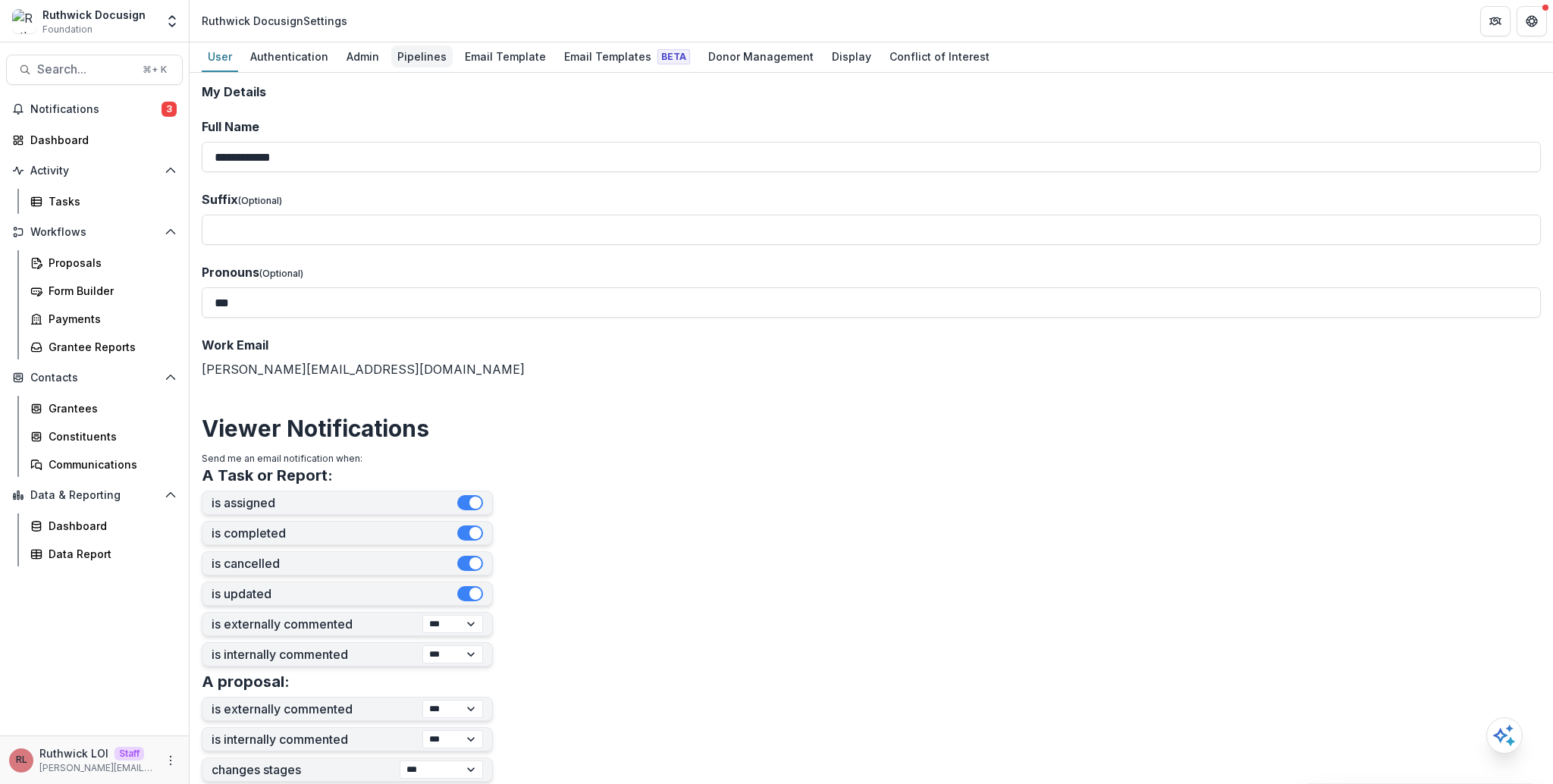
click at [413, 50] on div "Pipelines" at bounding box center [422, 56] width 61 height 22
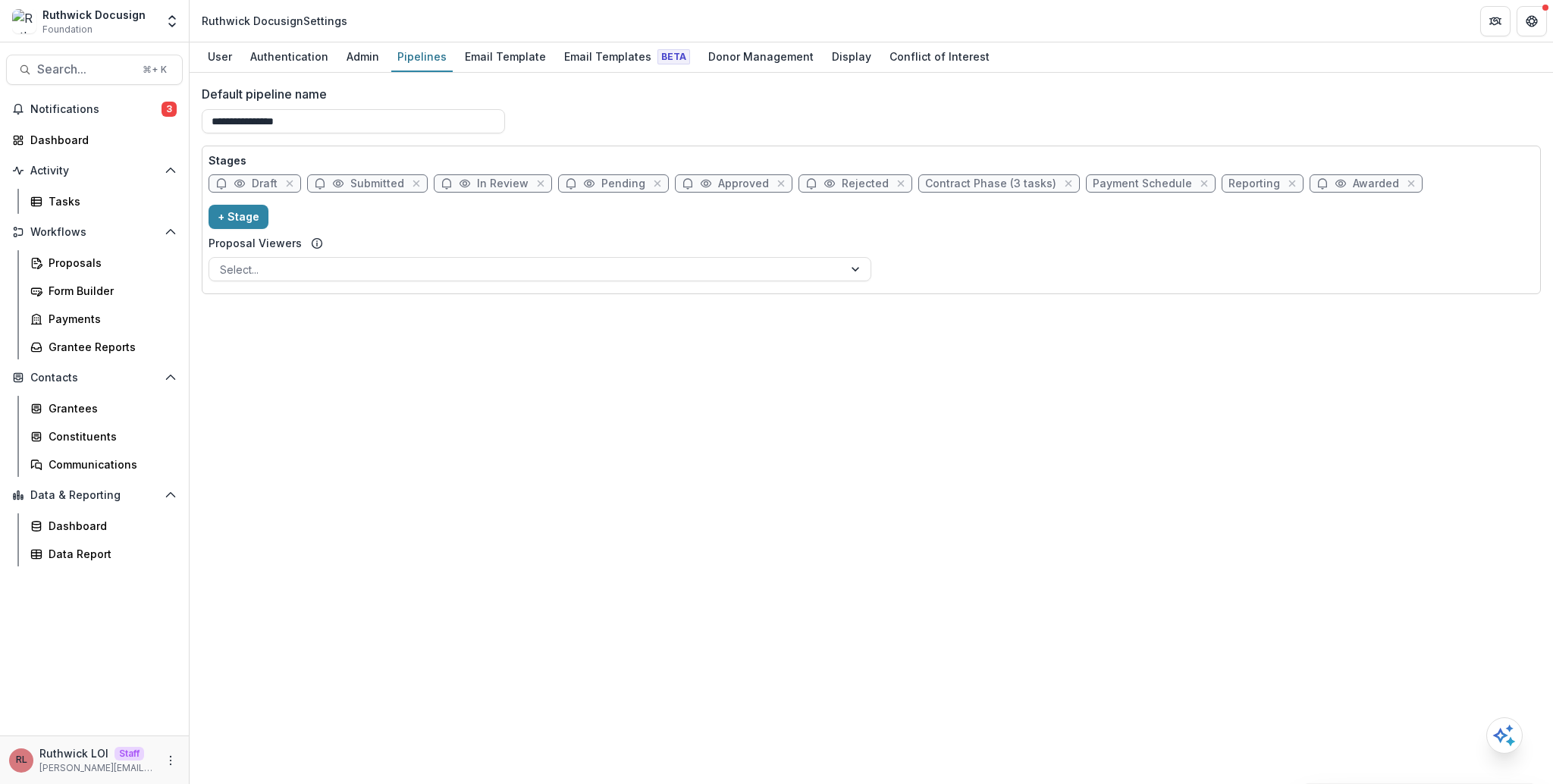
click at [485, 172] on div "Stages Draft Submitted In Review Pending Approved Rejected Contract Phase (3 ta…" at bounding box center [871, 220] width 1326 height 135
click at [488, 179] on span "In Review" at bounding box center [502, 184] width 51 height 13
select select "******"
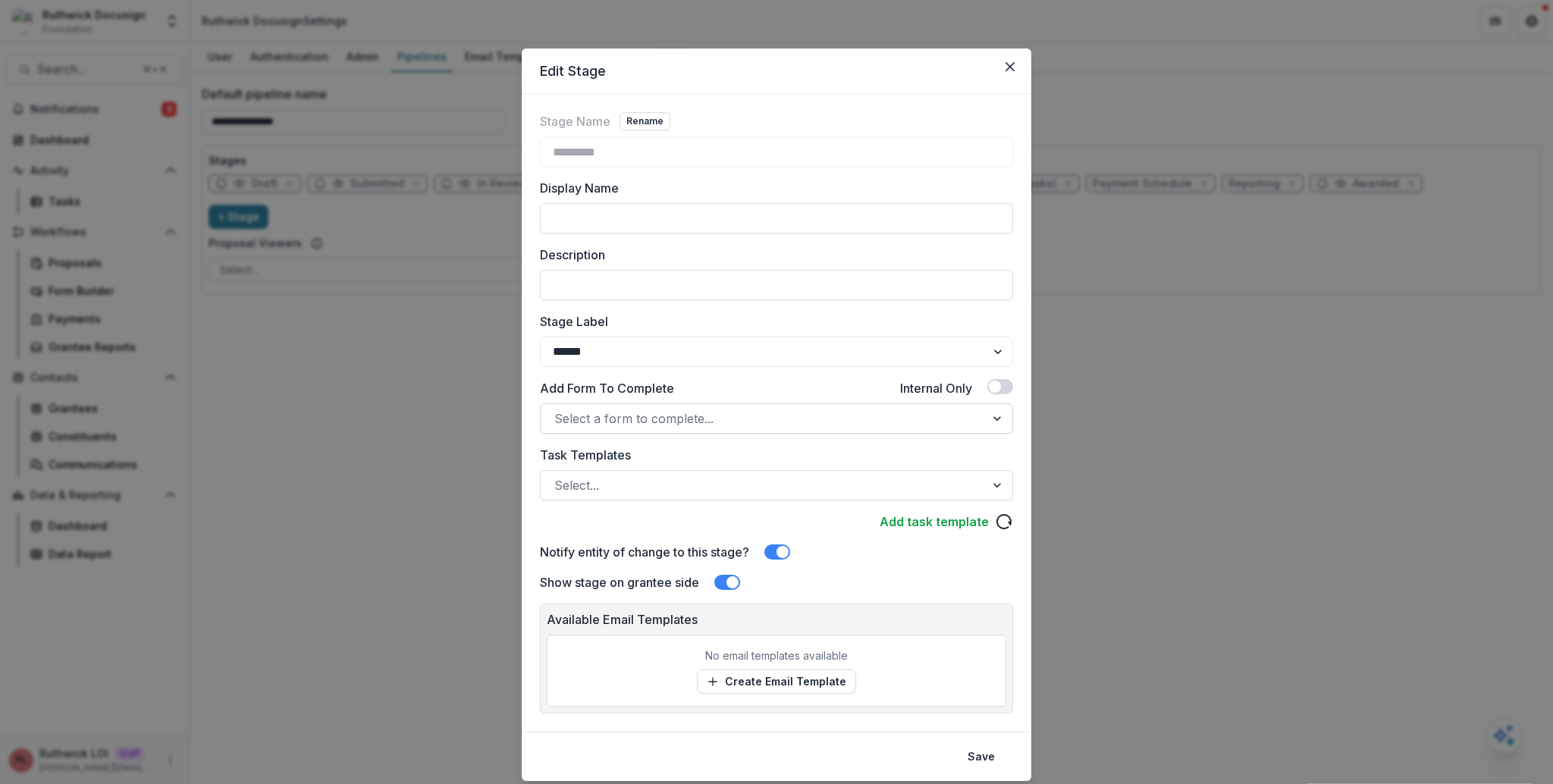
click at [694, 418] on div at bounding box center [763, 418] width 417 height 21
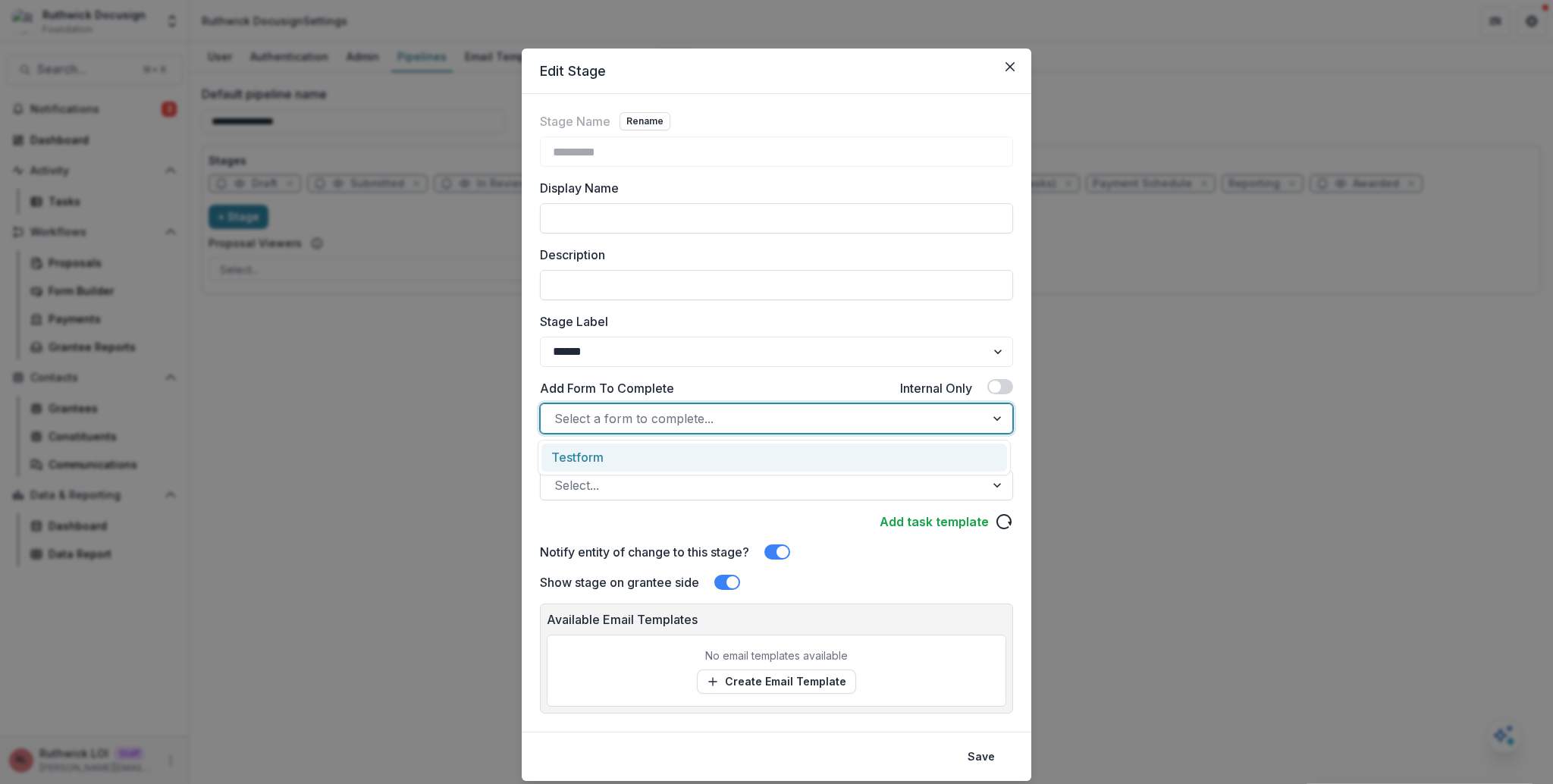
click at [704, 374] on div "Stage Name Rename ********* Display Name Description Stage Label ******* ***** …" at bounding box center [776, 352] width 473 height 479
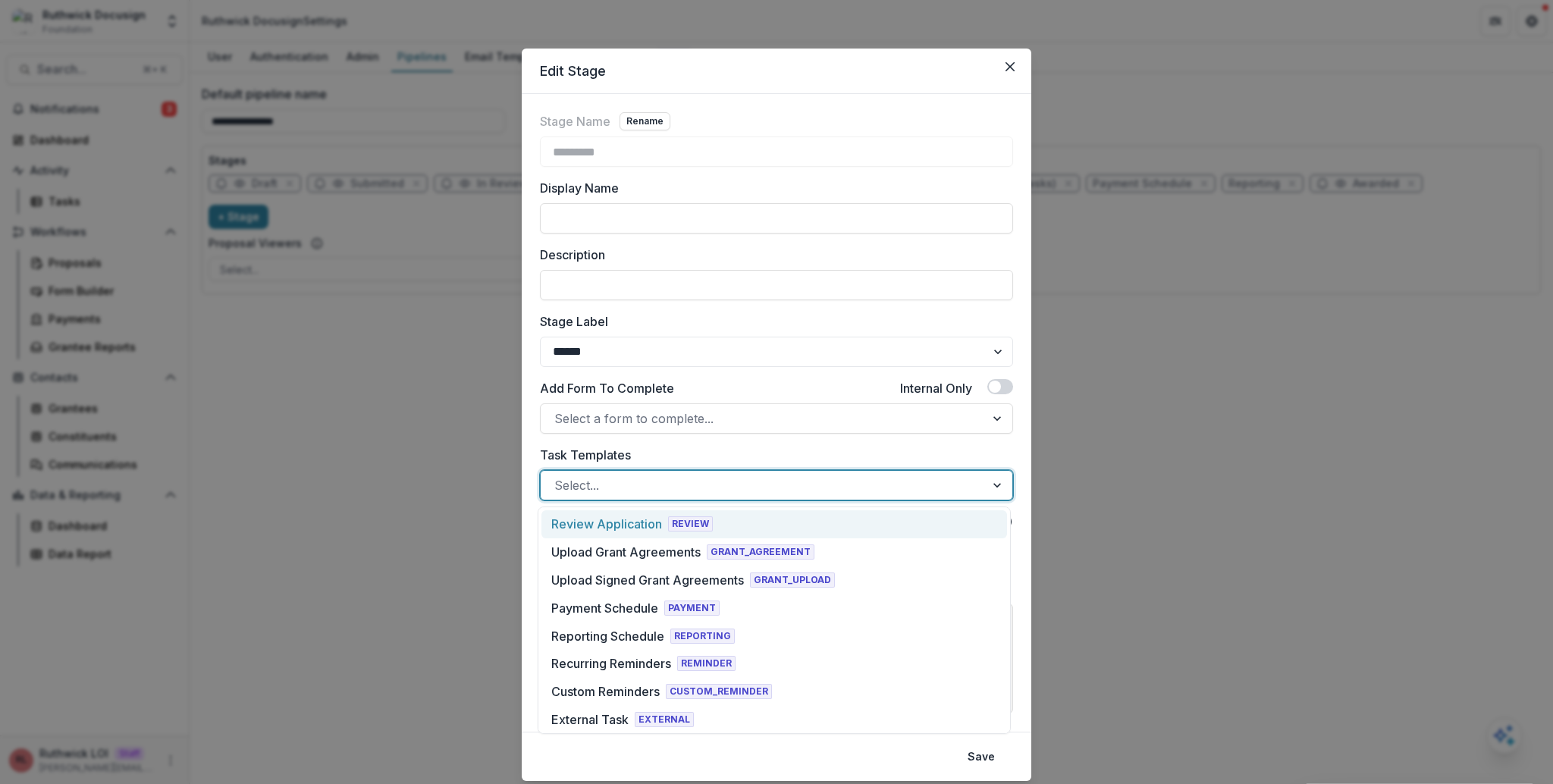
click at [699, 497] on div "Select..." at bounding box center [763, 485] width 444 height 24
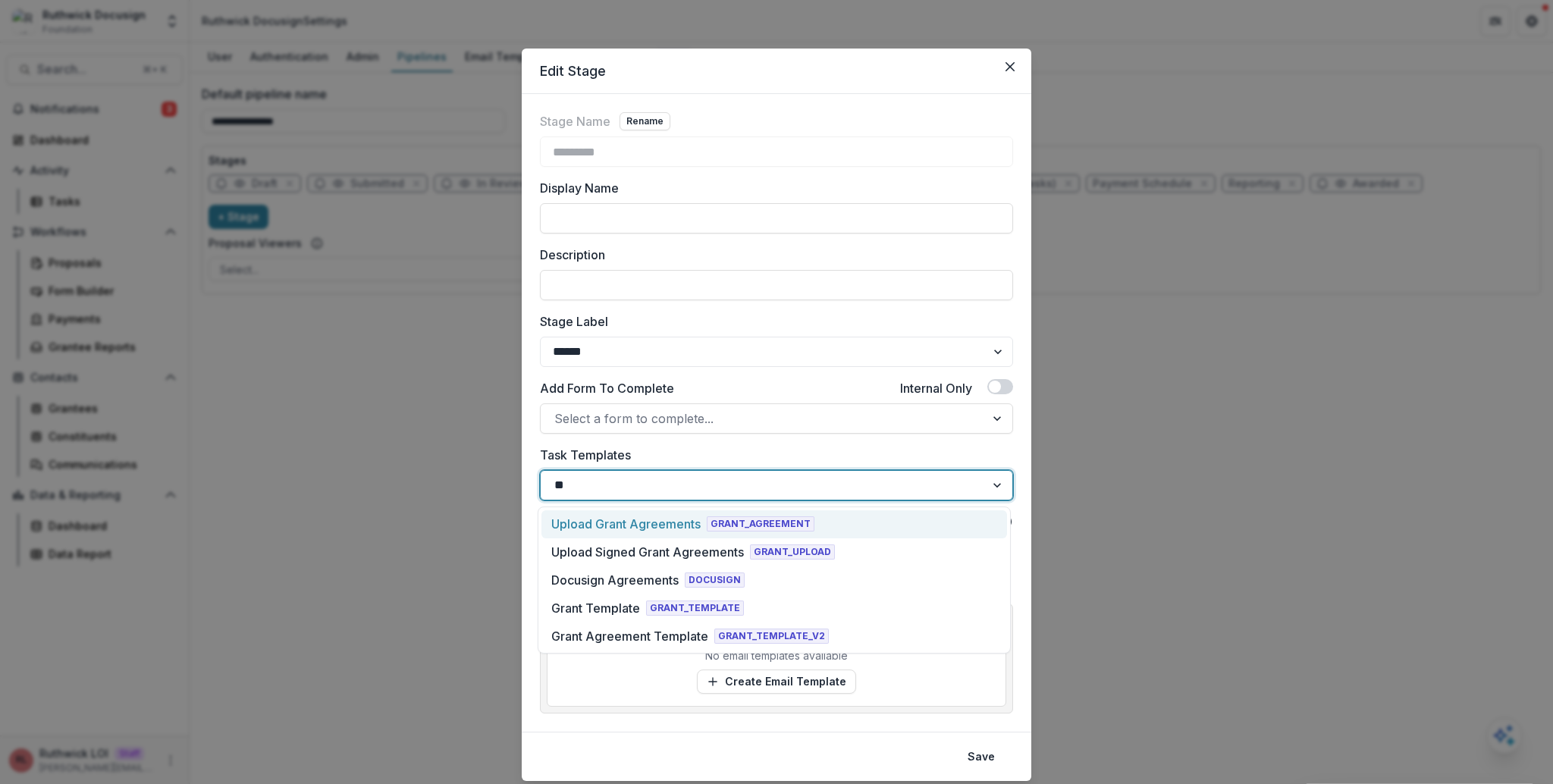
type input "***"
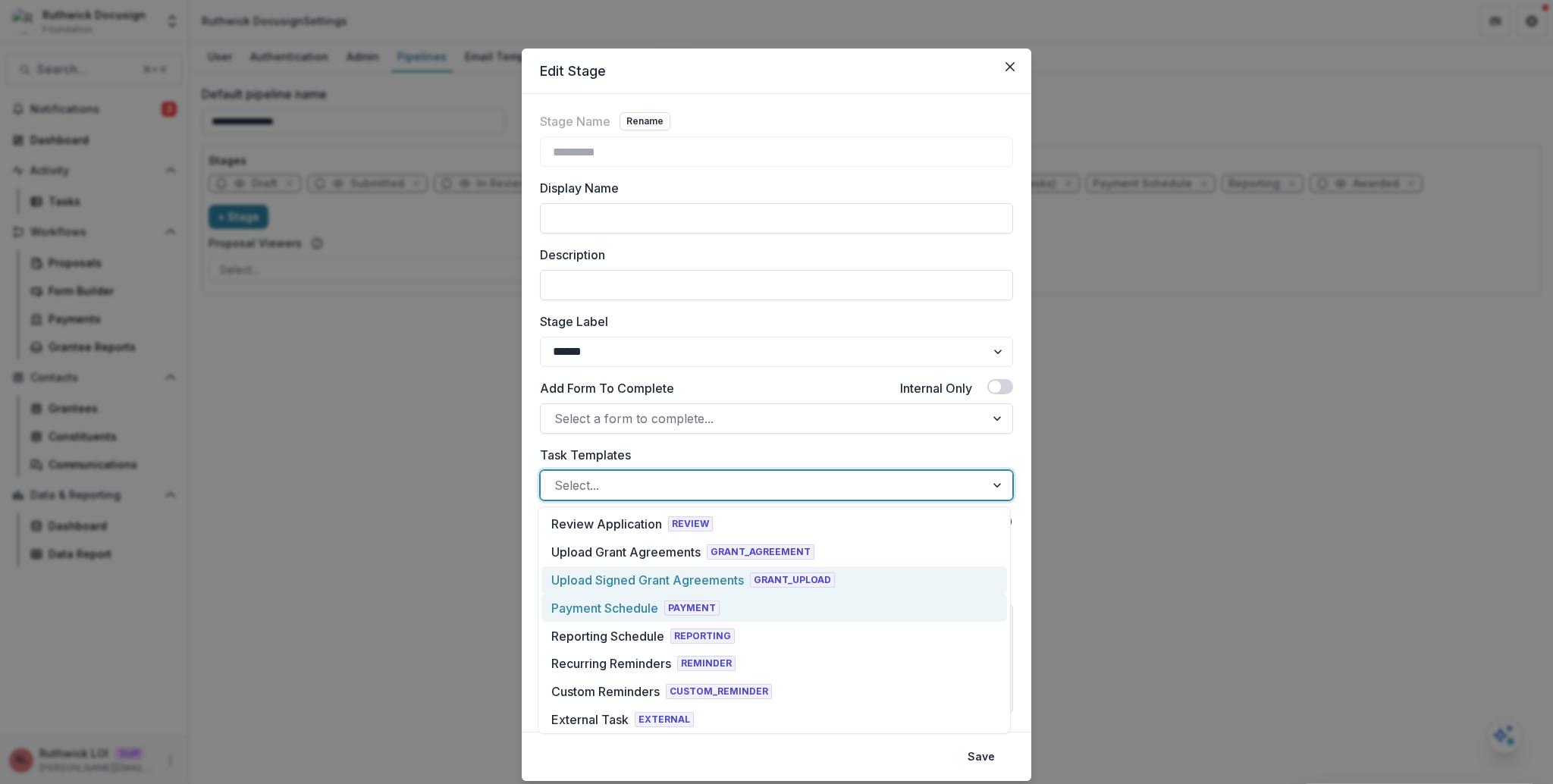
scroll to position [310, 0]
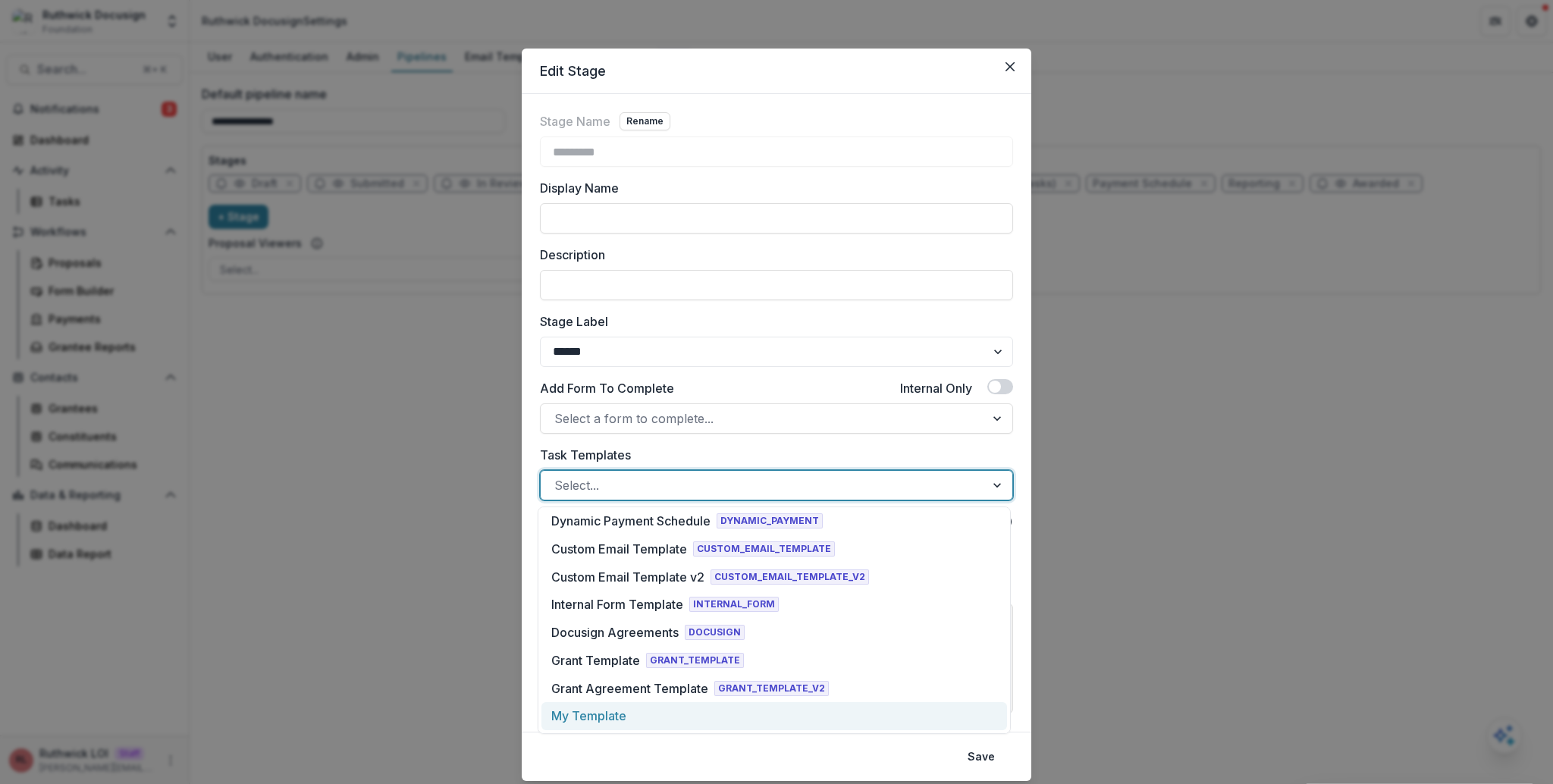
click at [737, 709] on div "My Template" at bounding box center [774, 716] width 465 height 28
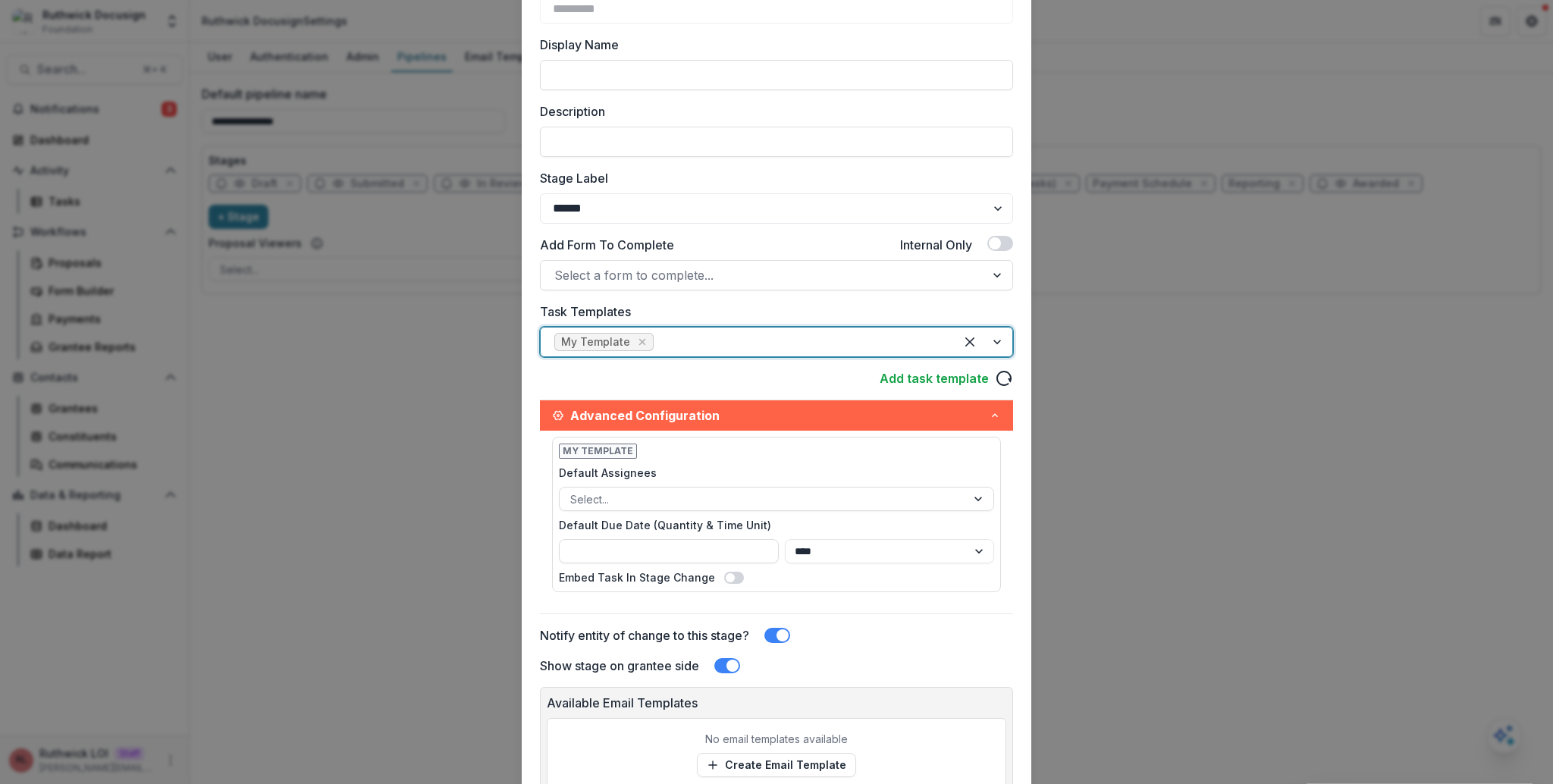
scroll to position [272, 0]
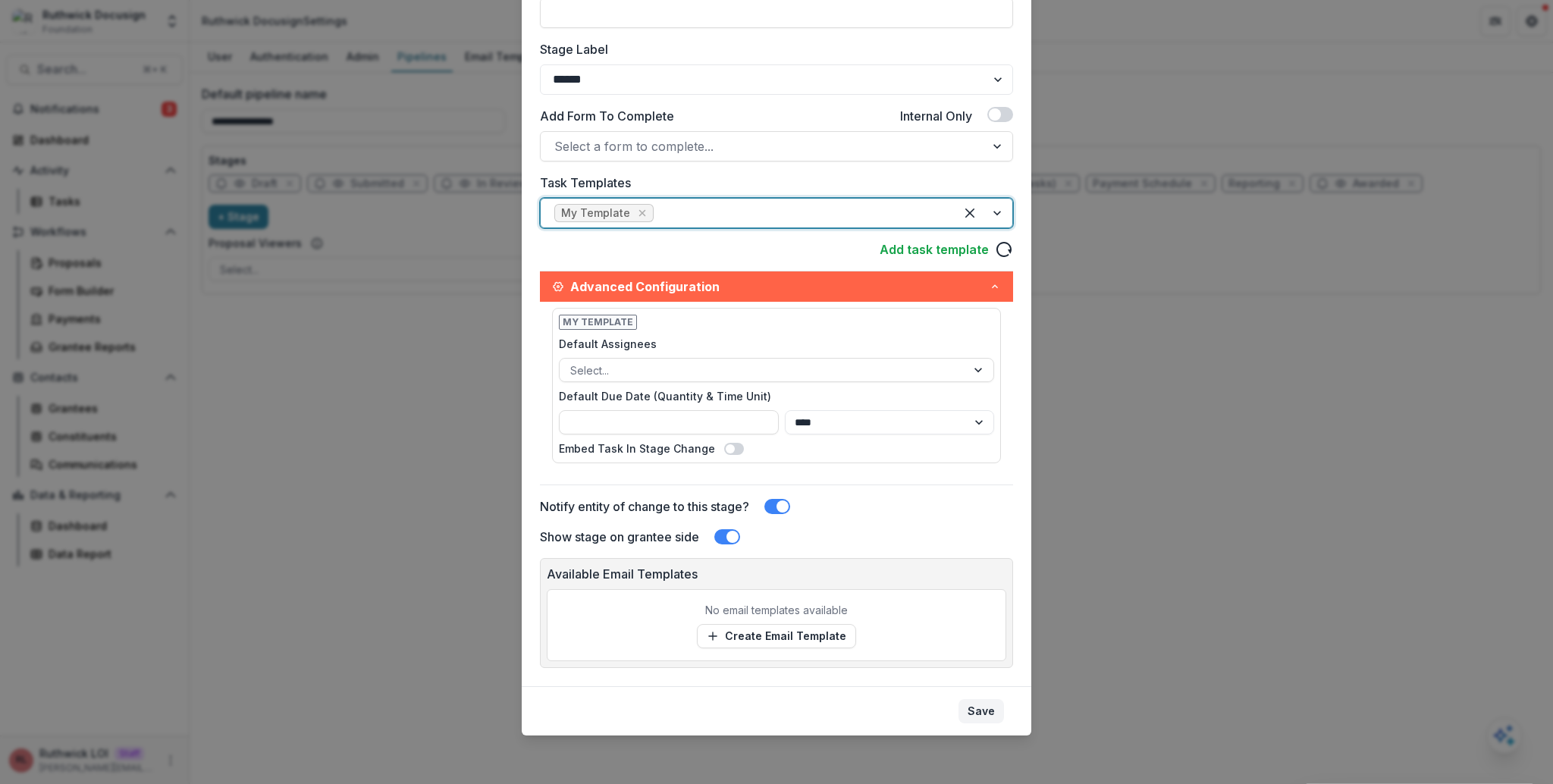
click at [980, 713] on button "Save" at bounding box center [981, 711] width 45 height 24
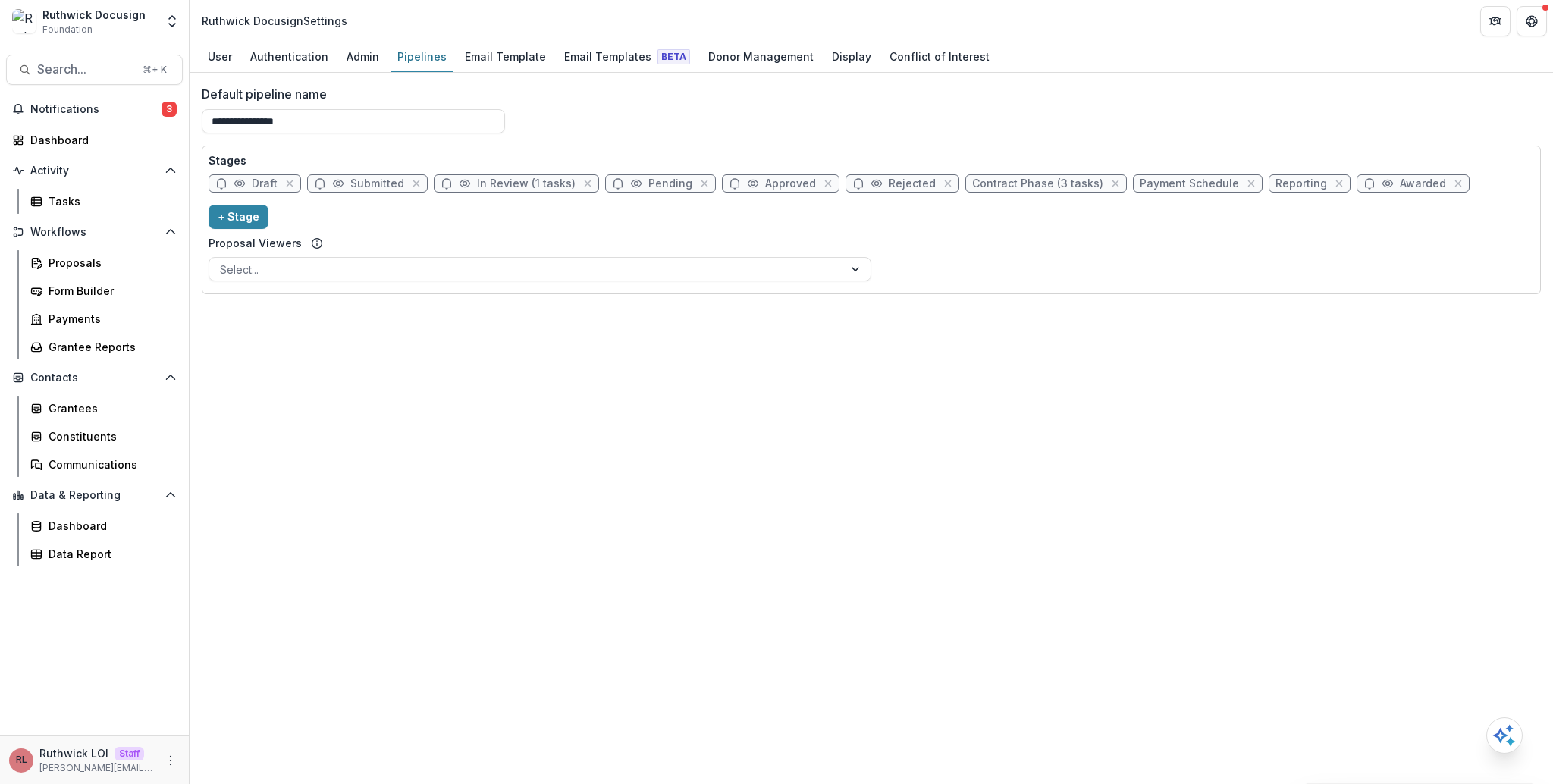
click at [781, 470] on div "**********" at bounding box center [871, 429] width 1364 height 711
click at [1074, 321] on div "**********" at bounding box center [871, 429] width 1364 height 711
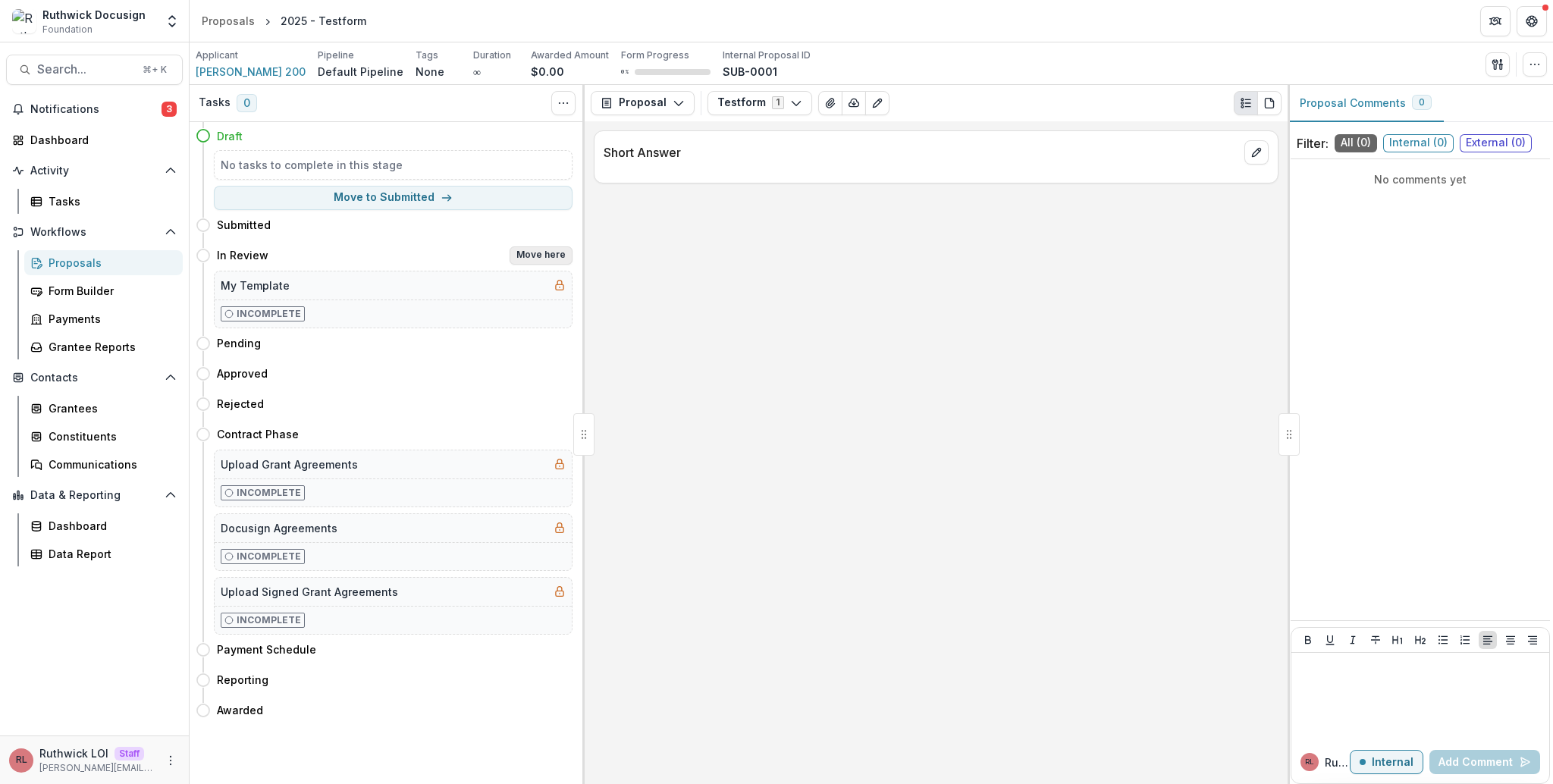
click at [538, 248] on button "Move here" at bounding box center [541, 255] width 63 height 18
select select "*********"
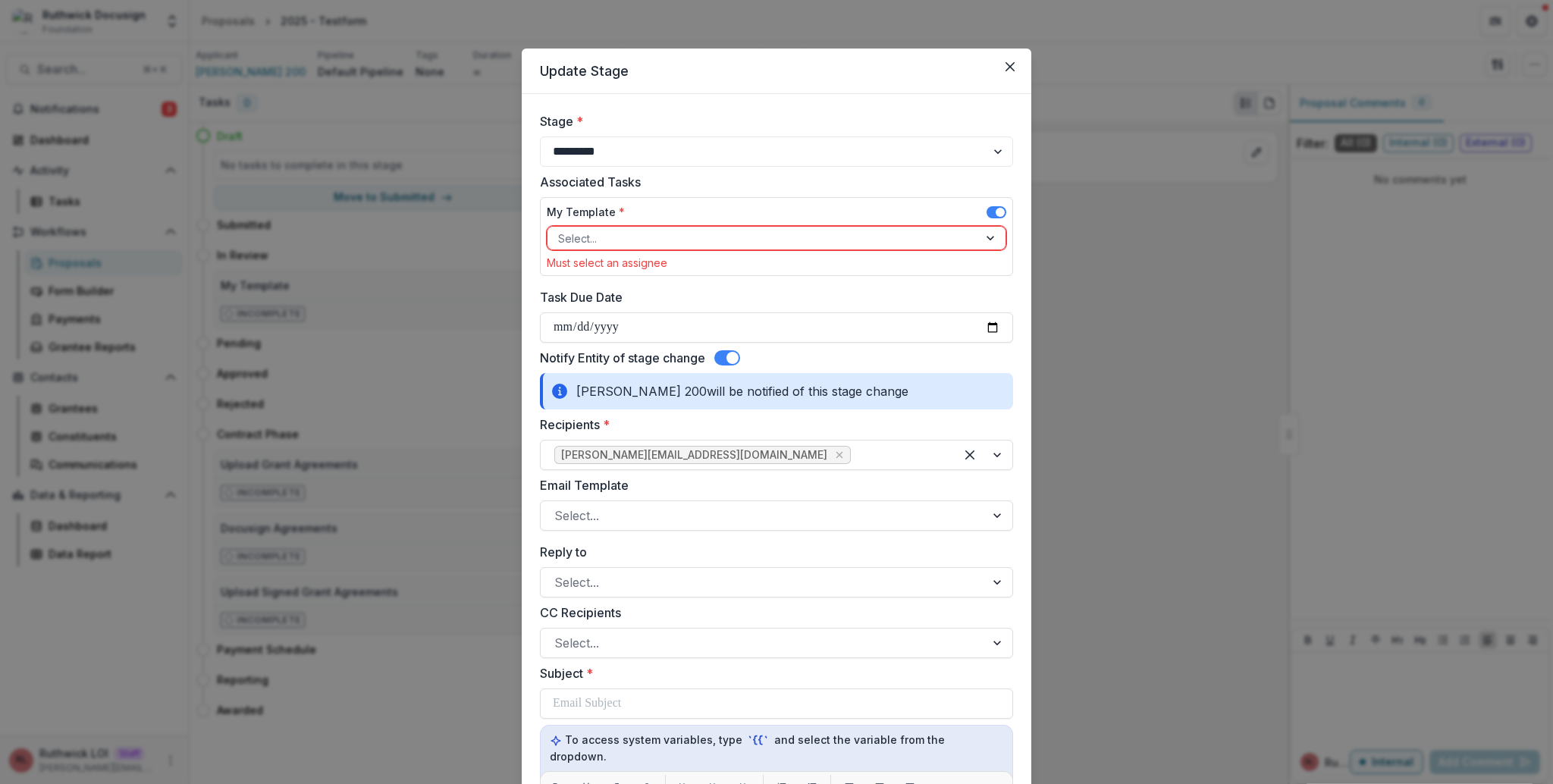
click at [669, 242] on div at bounding box center [763, 239] width 410 height 19
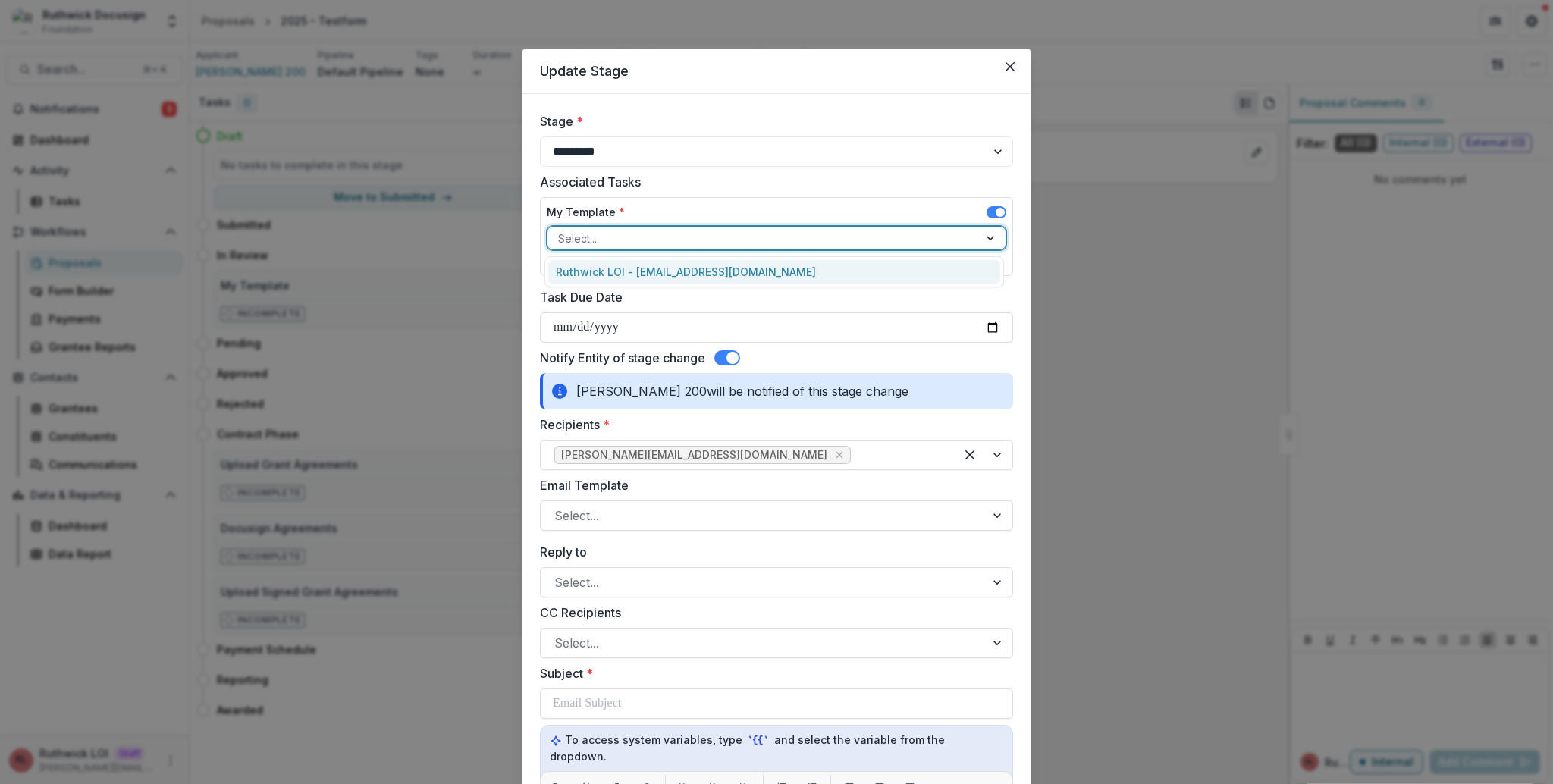
click at [692, 281] on div "Ruthwick LOI - ruthwick@trytemelio.com" at bounding box center [774, 272] width 452 height 24
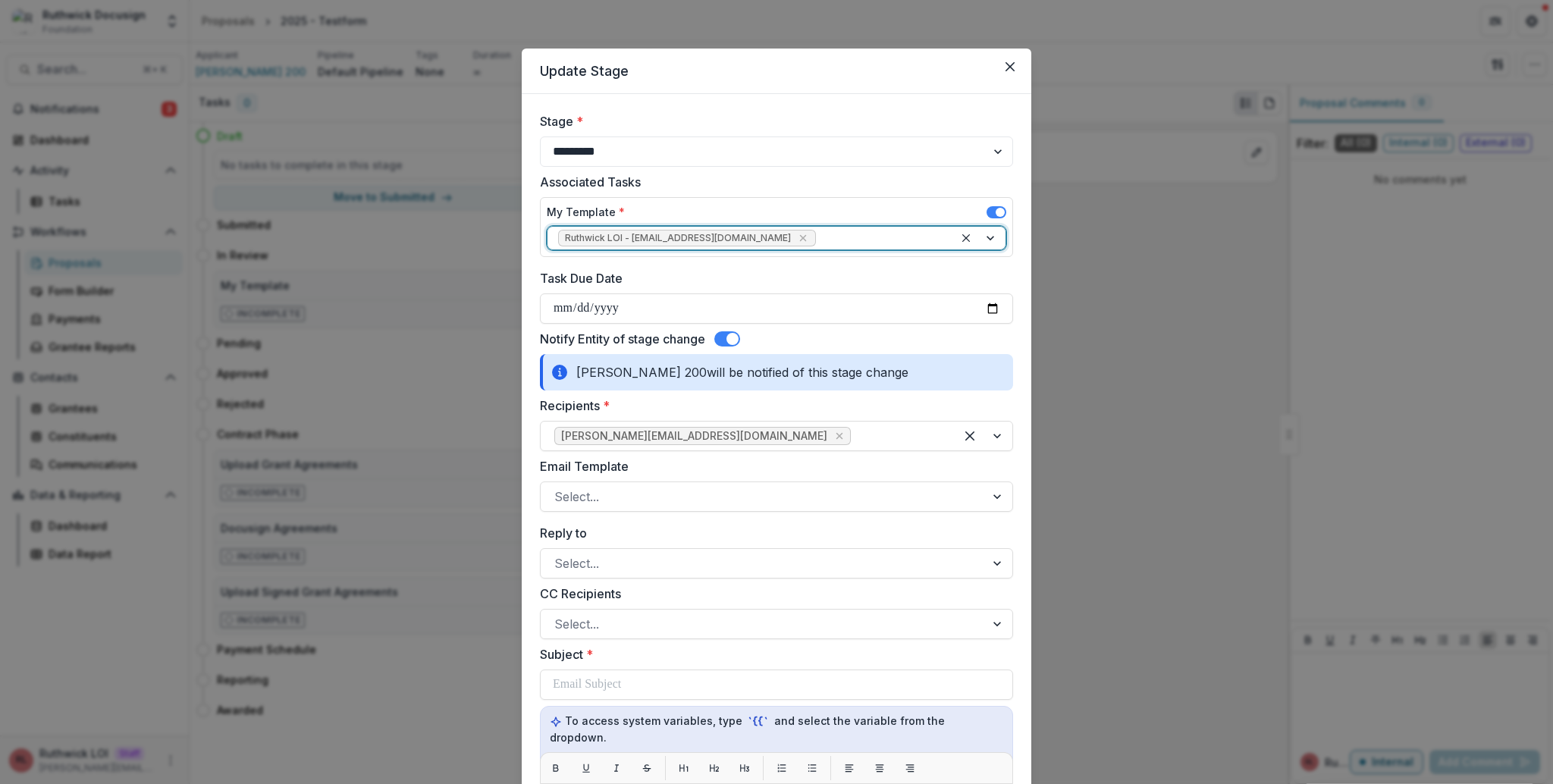
click at [722, 341] on span at bounding box center [728, 338] width 26 height 15
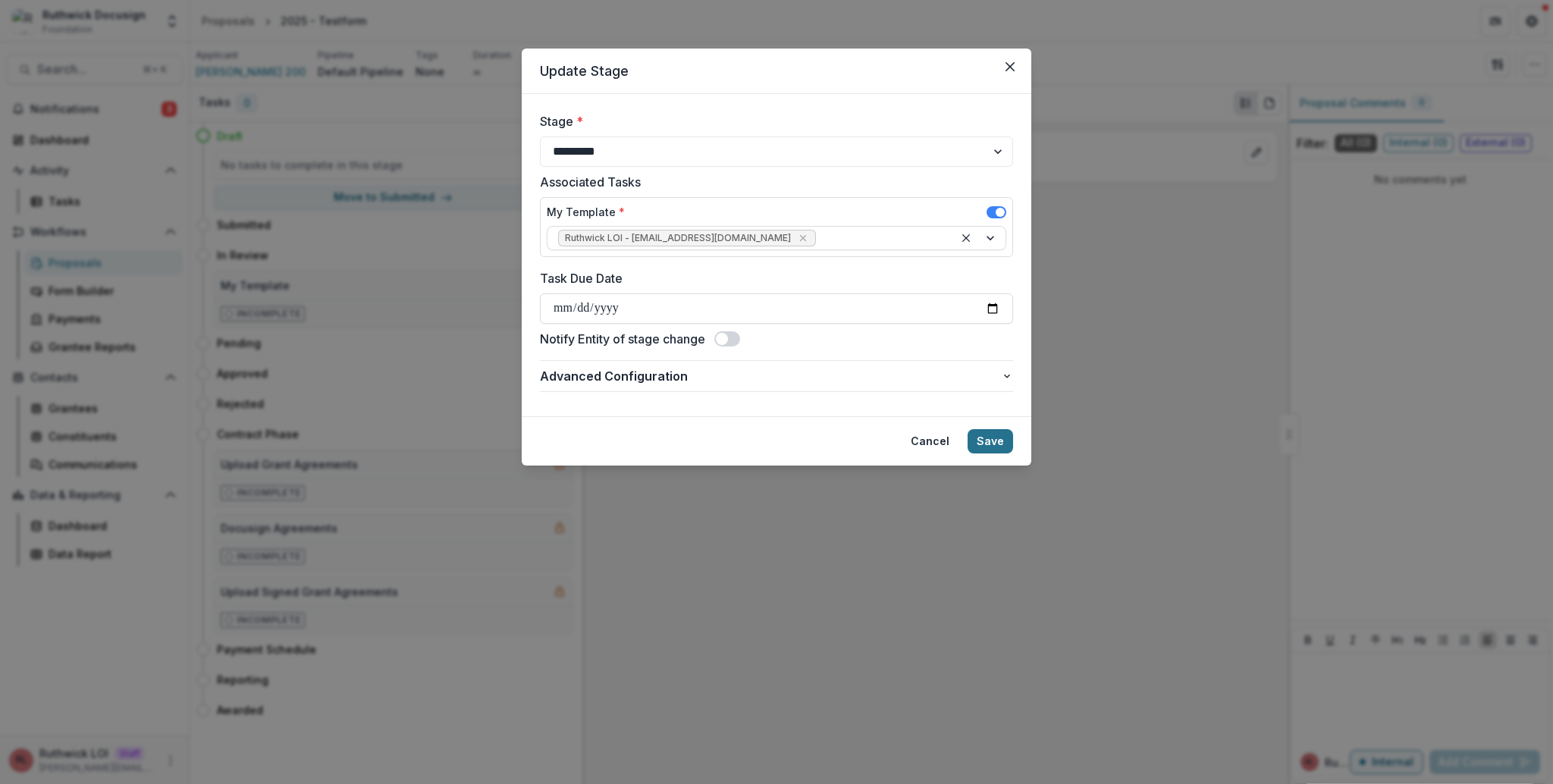
click at [999, 447] on button "Save" at bounding box center [991, 442] width 45 height 24
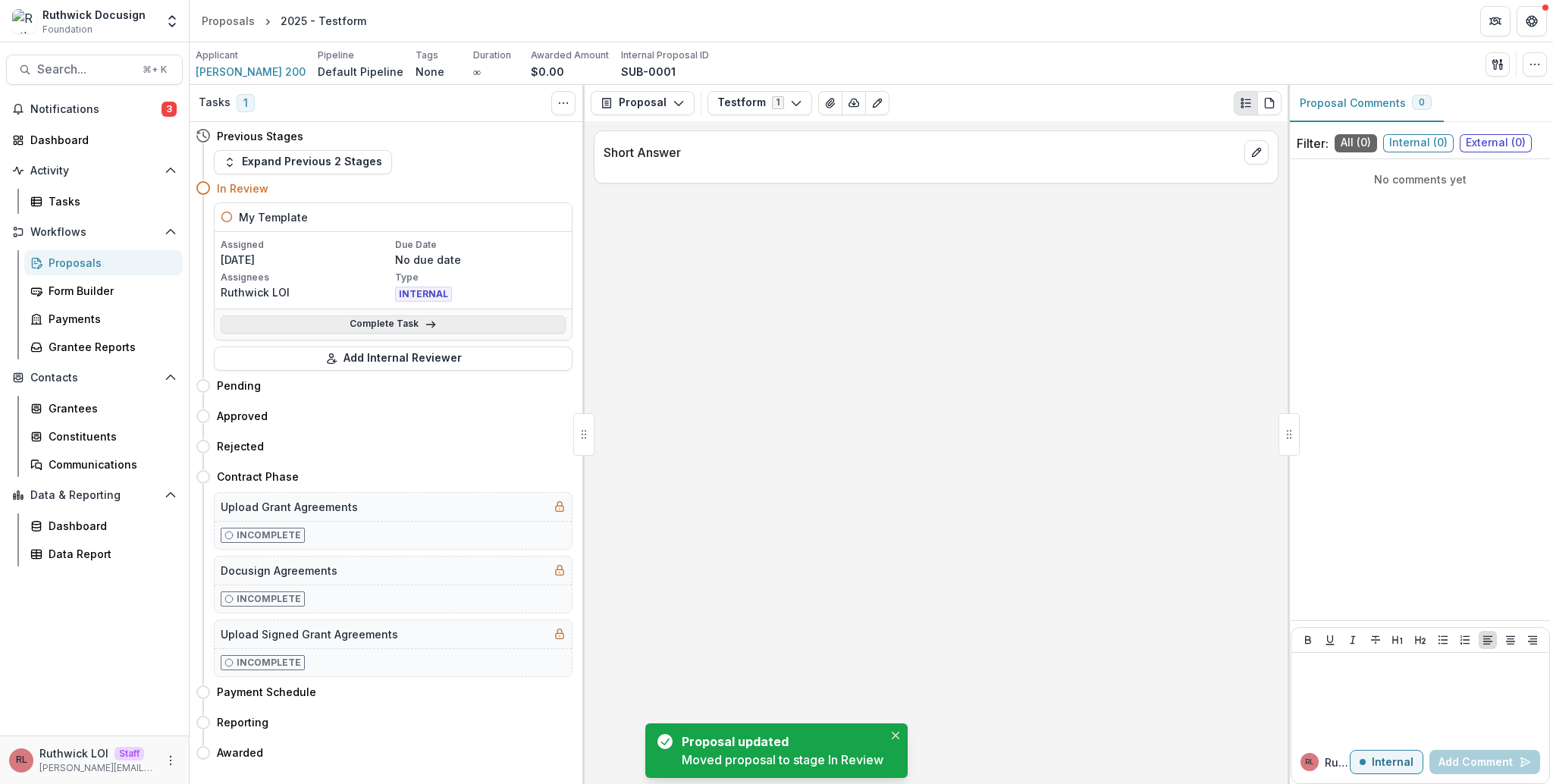
click at [446, 330] on link "Complete Task" at bounding box center [393, 324] width 345 height 18
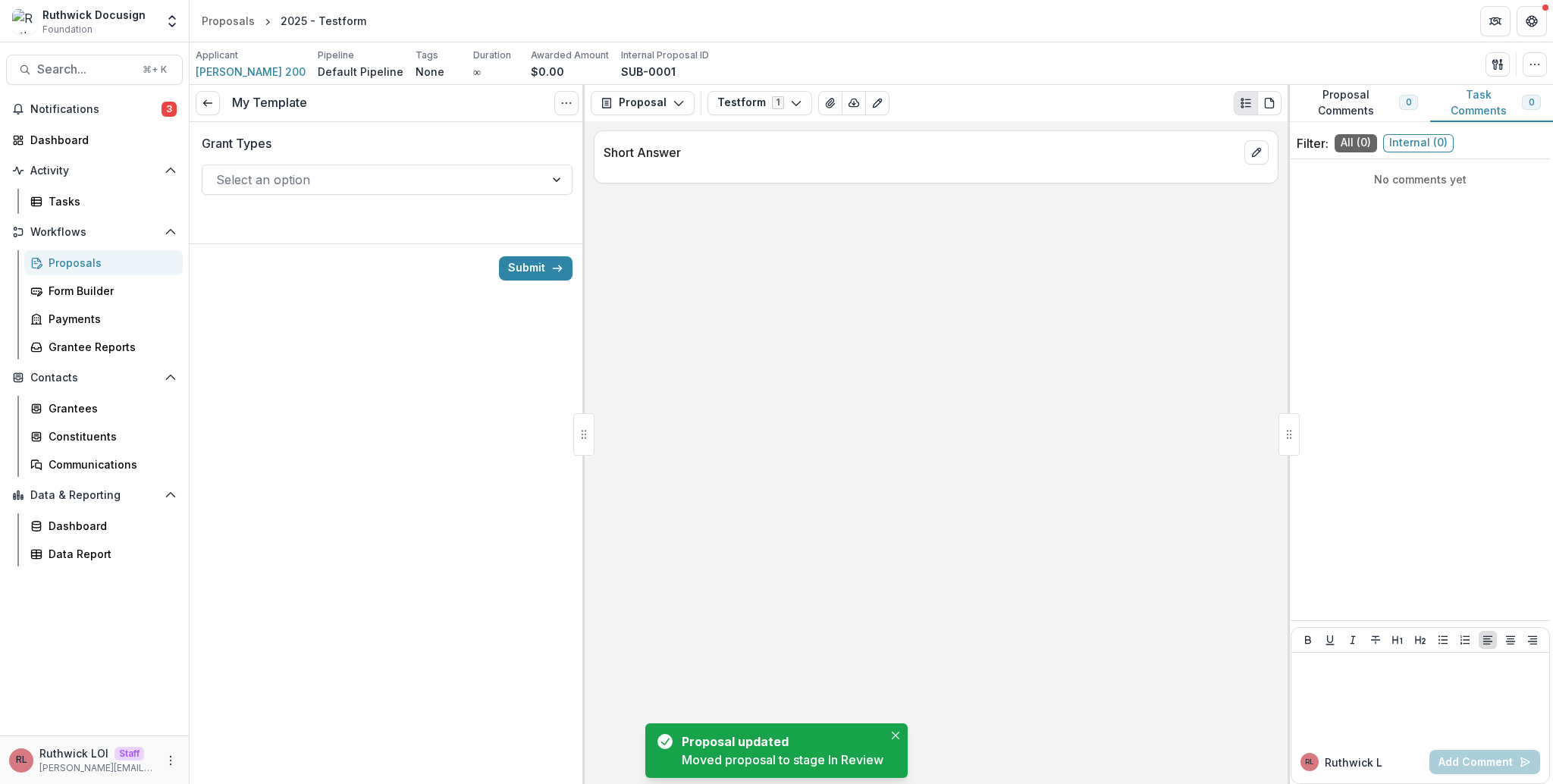
click at [336, 174] on div at bounding box center [373, 179] width 315 height 21
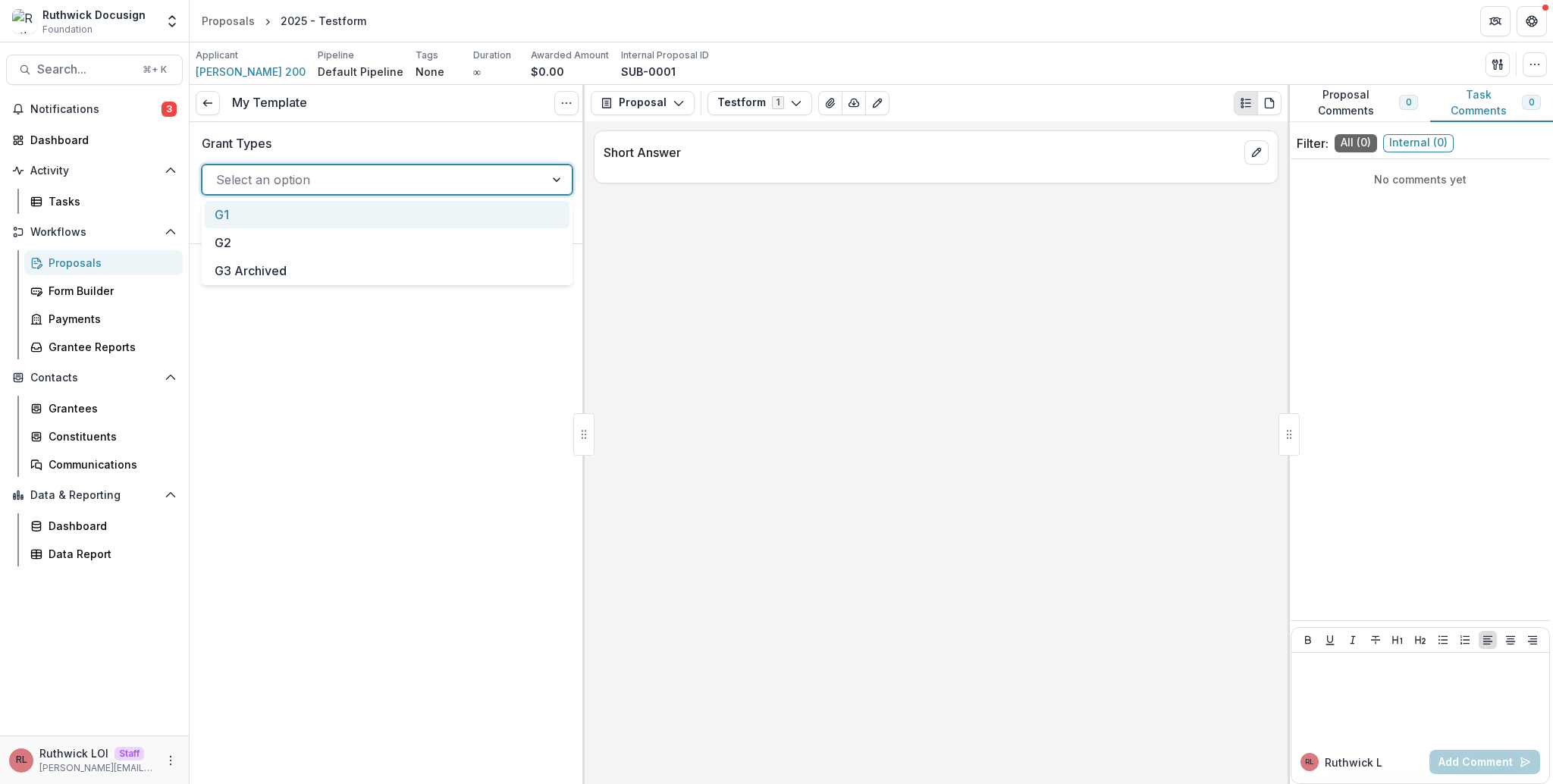
click at [761, 159] on p "Short Answer" at bounding box center [921, 152] width 634 height 18
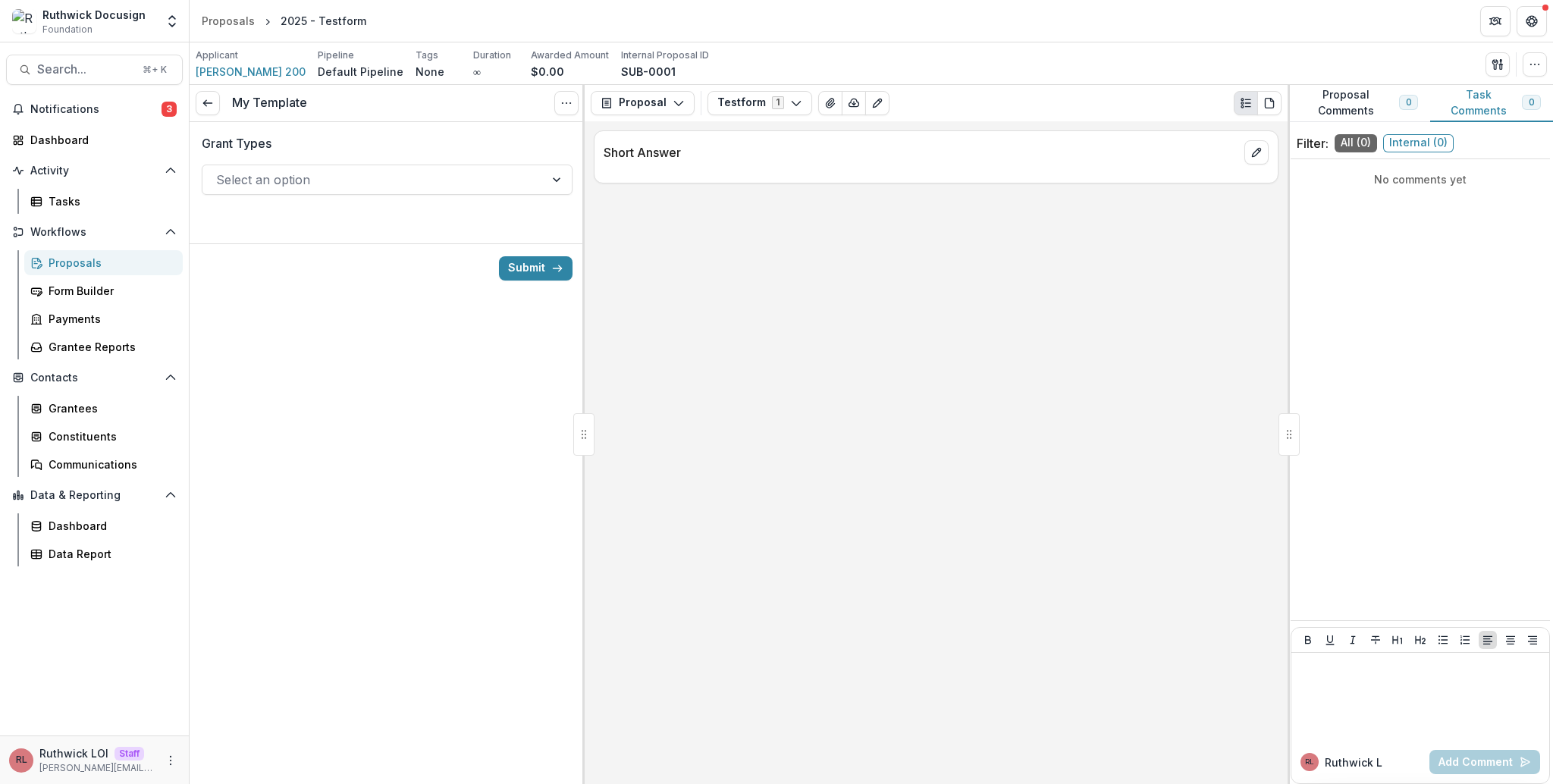
click at [485, 190] on div at bounding box center [373, 179] width 315 height 21
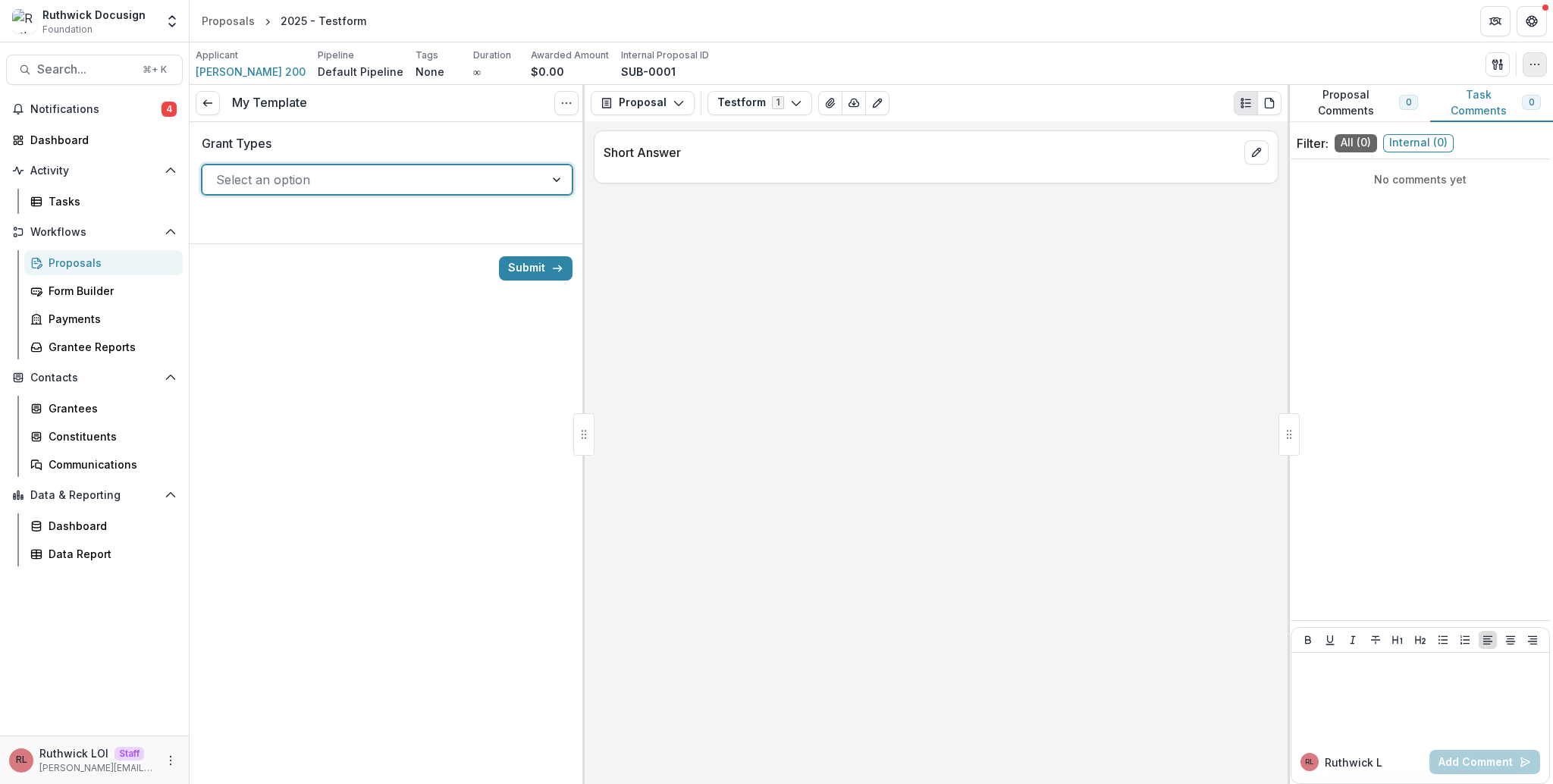
click at [1533, 72] on button "button" at bounding box center [1536, 64] width 24 height 24
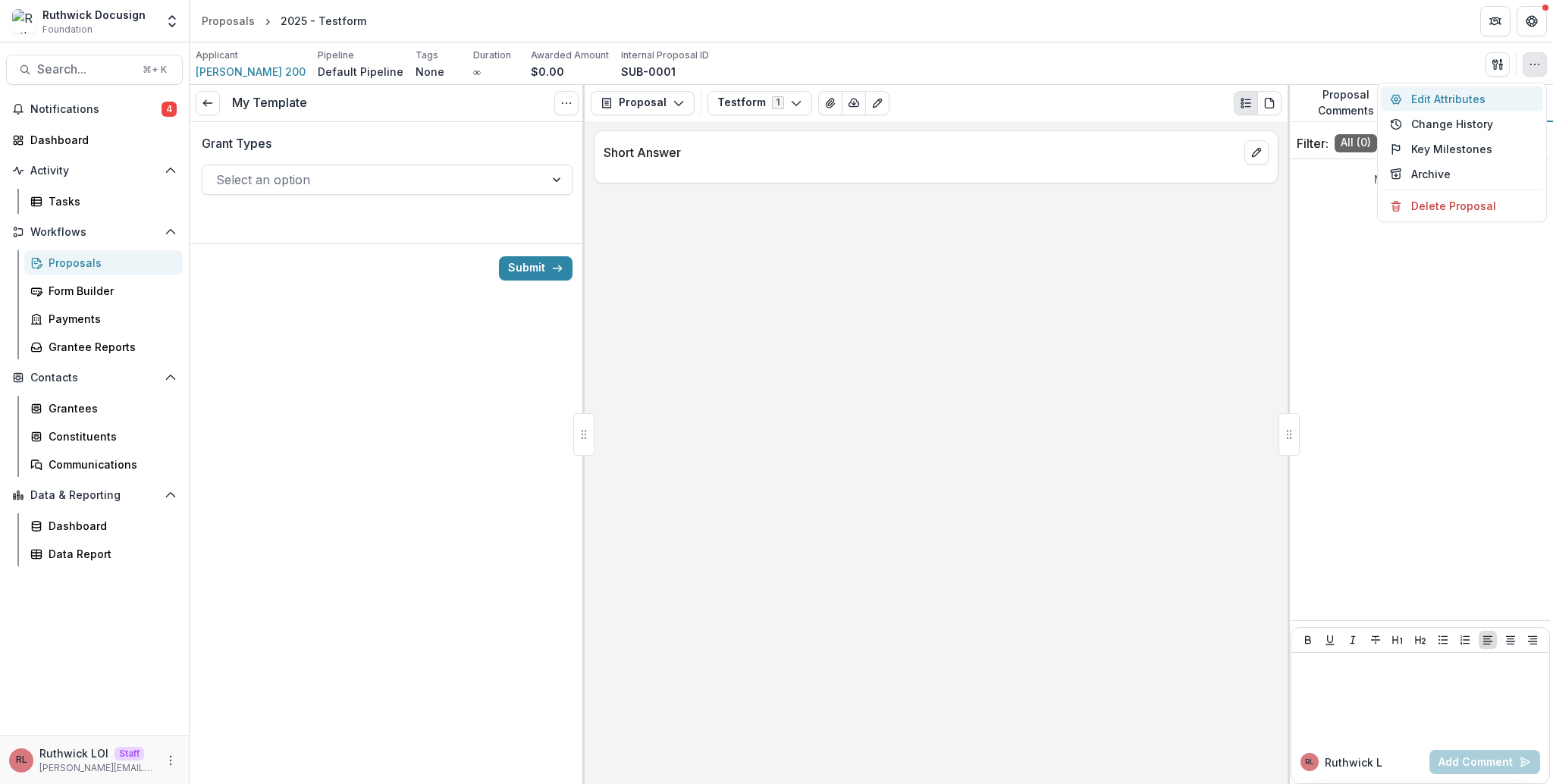
click at [1497, 91] on button "Edit Attributes" at bounding box center [1462, 98] width 162 height 25
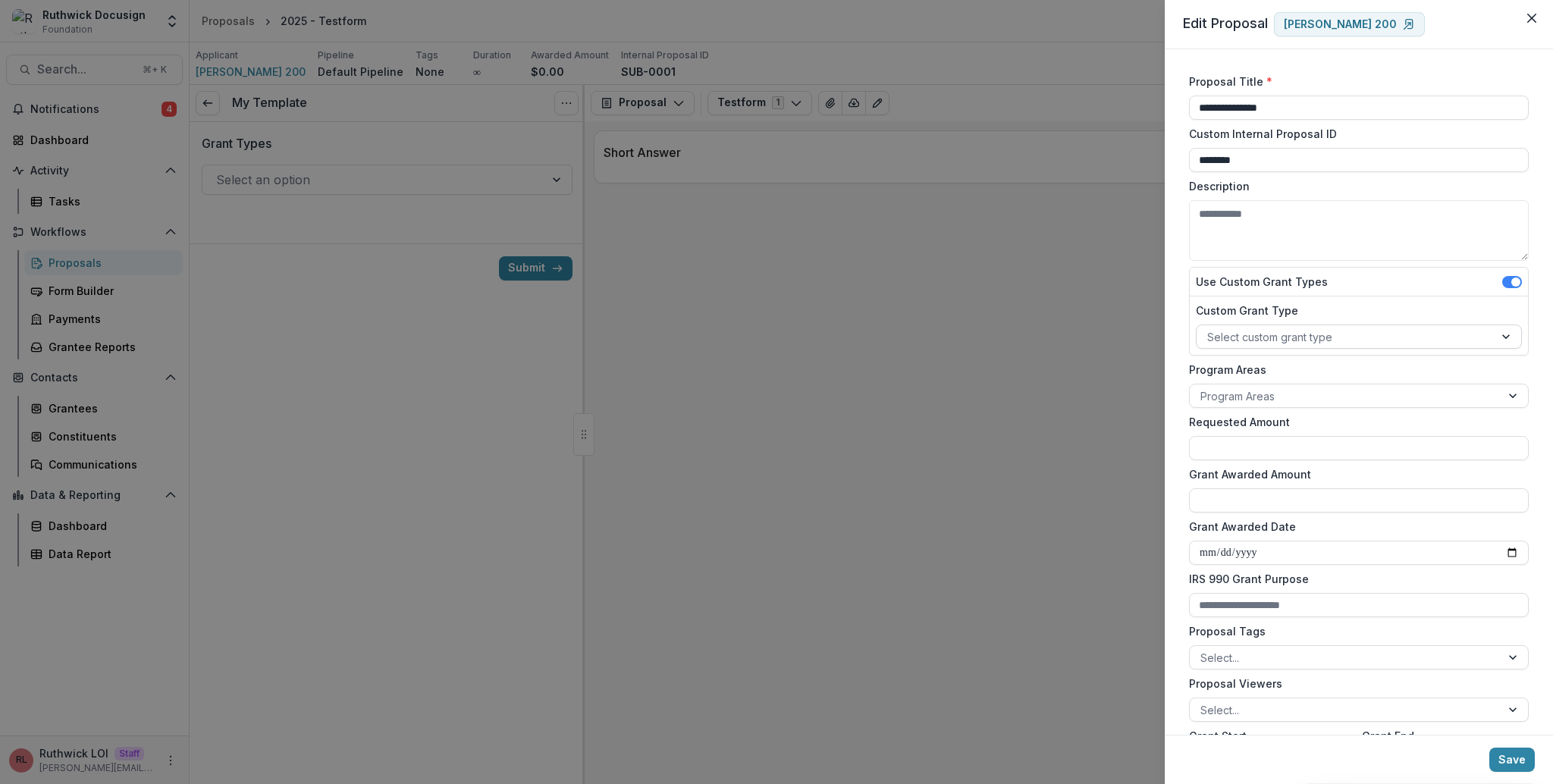
click at [1297, 334] on div at bounding box center [1346, 337] width 276 height 19
click at [1266, 272] on div "Use Custom Grant Types" at bounding box center [1360, 281] width 338 height 29
click at [1541, 17] on button "Close" at bounding box center [1532, 18] width 24 height 24
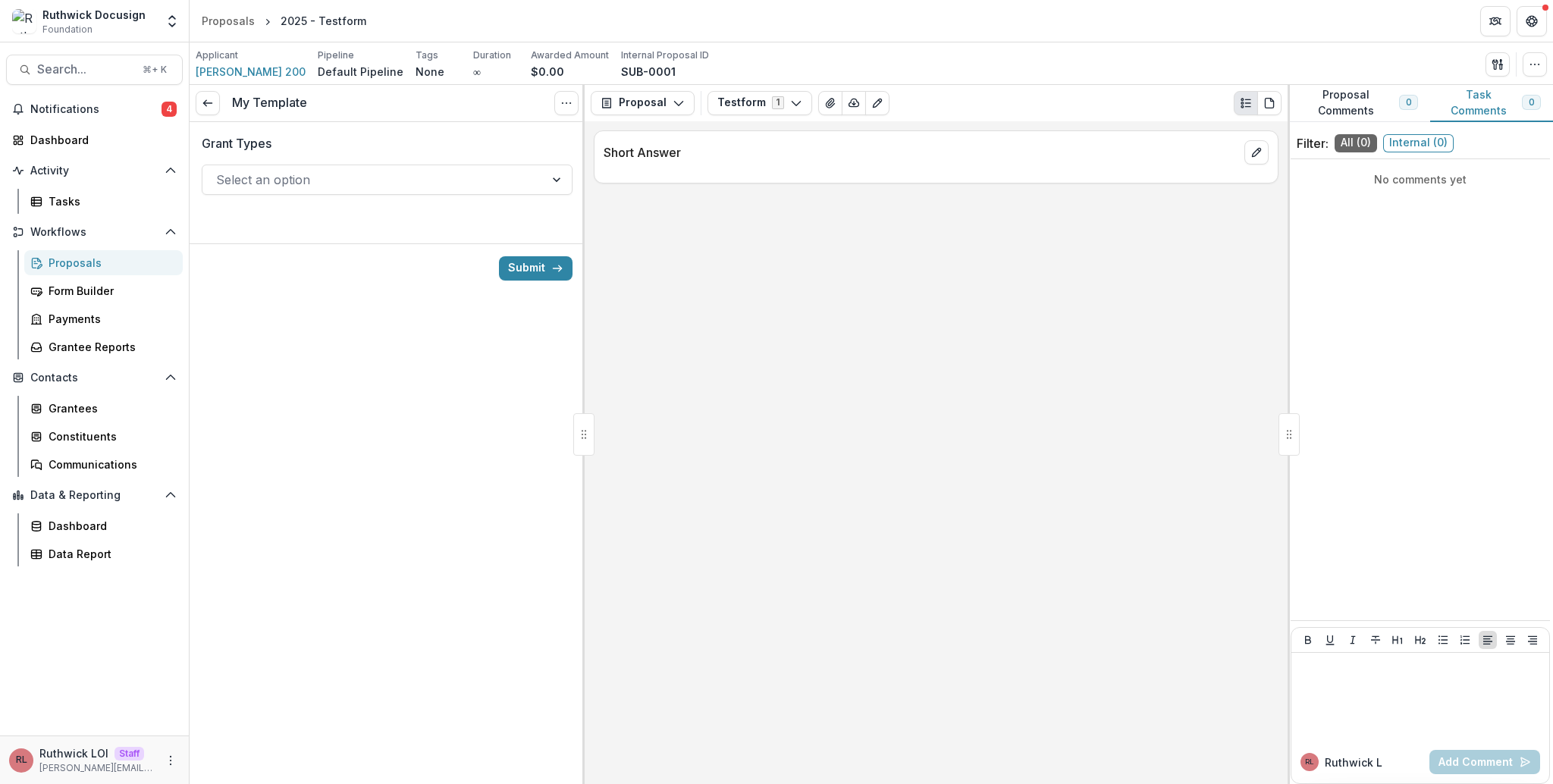
click at [1109, 108] on div "Testform 1 Forms (1) Testform Configure forms Word Download Word Download (with…" at bounding box center [994, 103] width 574 height 24
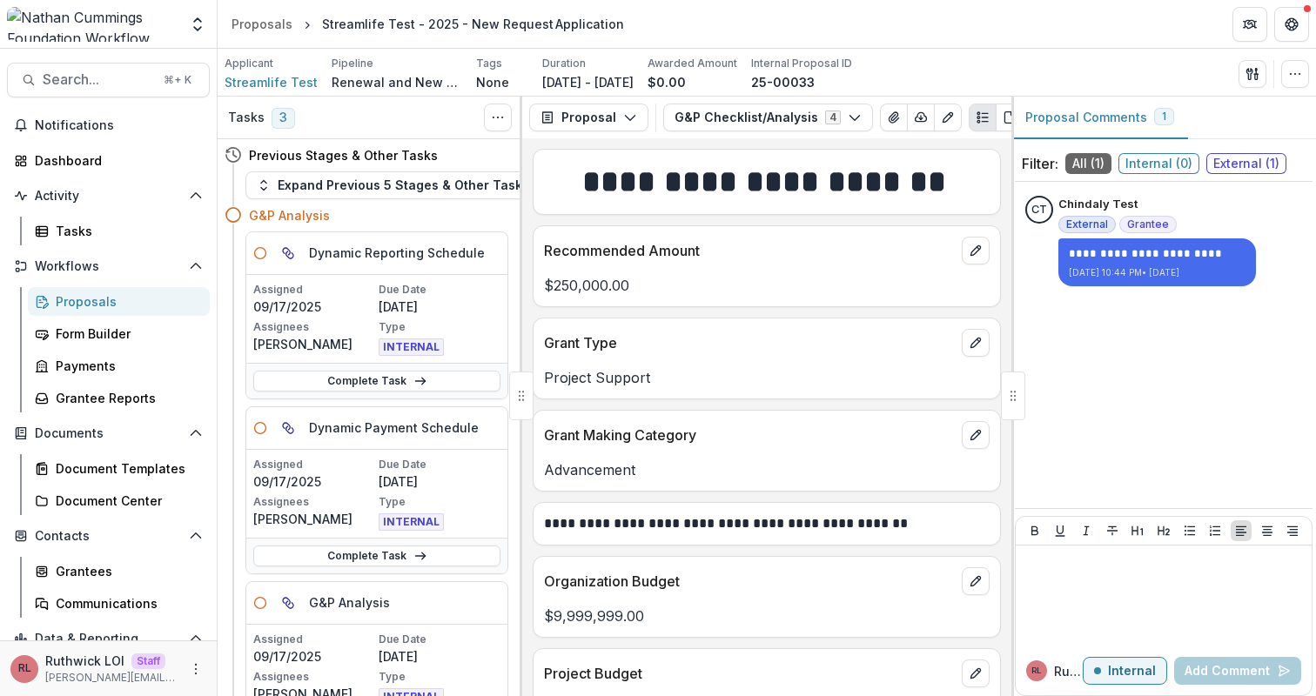
click at [1041, 33] on header "Proposals Streamlife Test - 2025 - New Request Application" at bounding box center [767, 24] width 1098 height 48
